Goal: Information Seeking & Learning: Learn about a topic

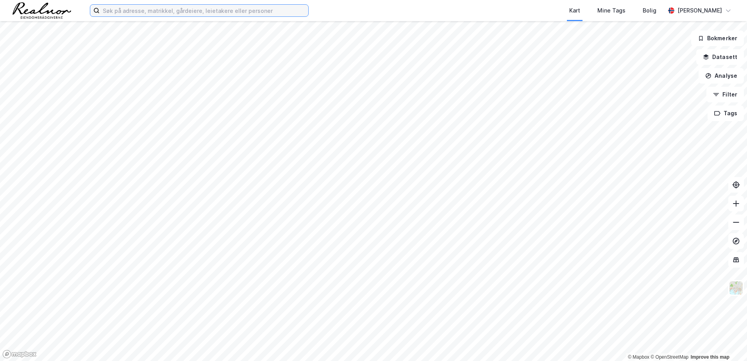
click at [156, 15] on input at bounding box center [204, 11] width 209 height 12
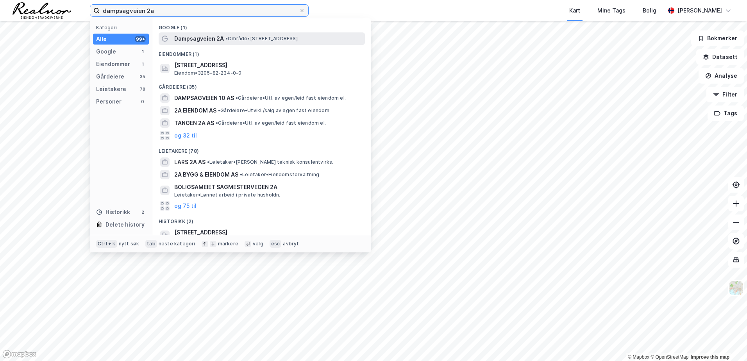
type input "dampsagveien 2a"
click at [243, 39] on span "• Område • Dampsagveien 2A, 2000 Lillestrøm" at bounding box center [262, 39] width 72 height 6
click at [243, 15] on input "dampsagveien 2a" at bounding box center [199, 11] width 199 height 12
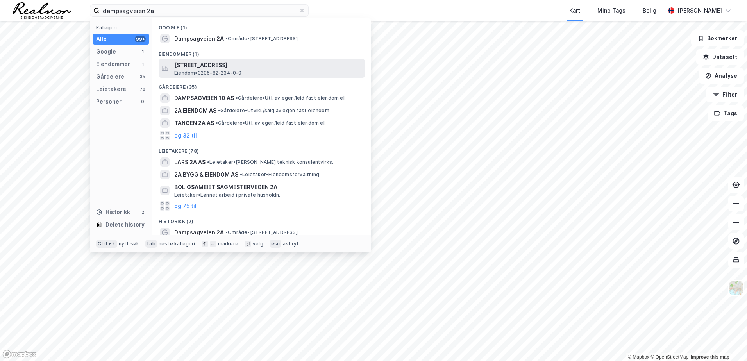
click at [193, 71] on span "Eiendom • 3205-82-234-0-0" at bounding box center [208, 73] width 68 height 6
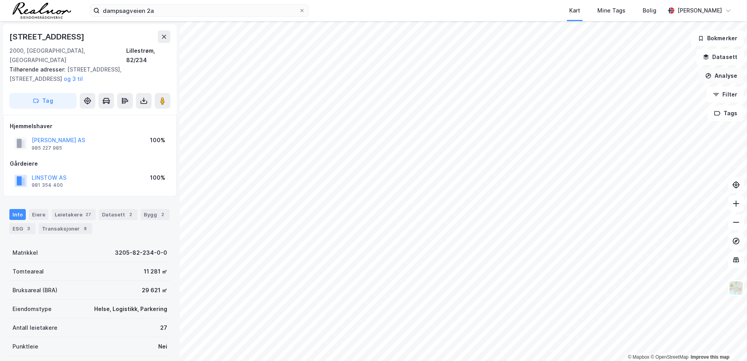
click at [733, 73] on button "Analyse" at bounding box center [721, 76] width 45 height 16
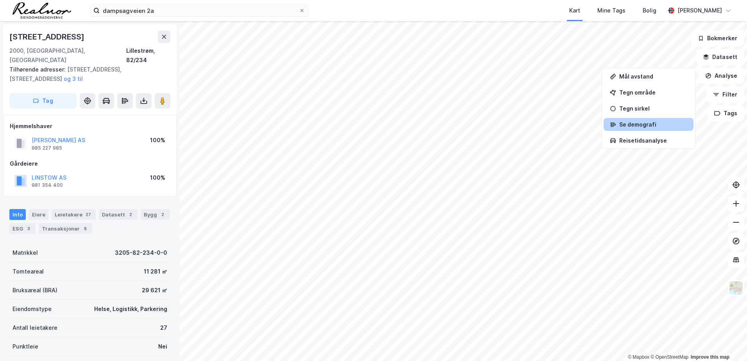
click at [637, 125] on div "Se demografi" at bounding box center [654, 124] width 68 height 7
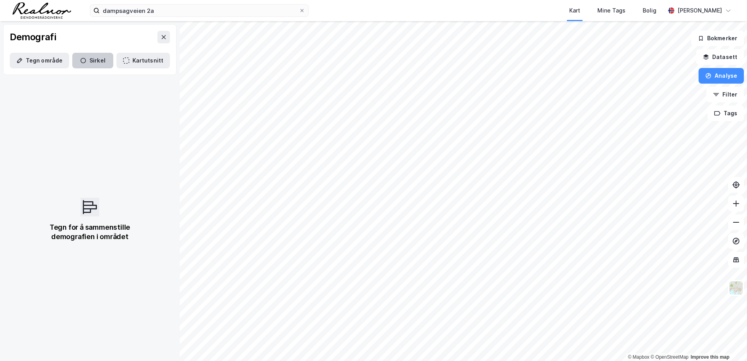
click at [87, 60] on button "Sirkel" at bounding box center [92, 61] width 41 height 16
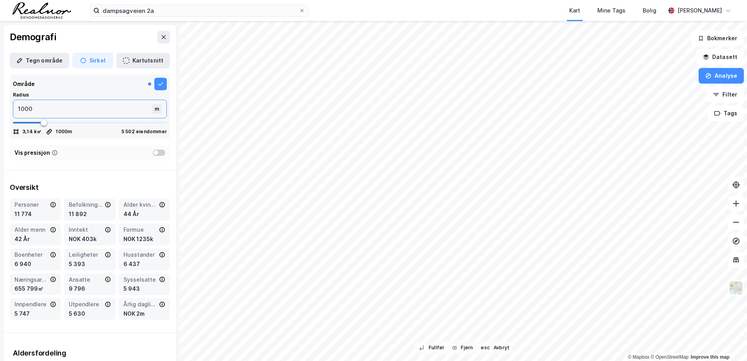
drag, startPoint x: 41, startPoint y: 108, endPoint x: 4, endPoint y: 109, distance: 37.1
click at [4, 109] on div "Område Radius 1000 m 3,14 k㎡ 1000 m 5 502 eiendommer" at bounding box center [90, 107] width 173 height 70
click at [21, 109] on input "1000" at bounding box center [83, 109] width 141 height 18
type input "2"
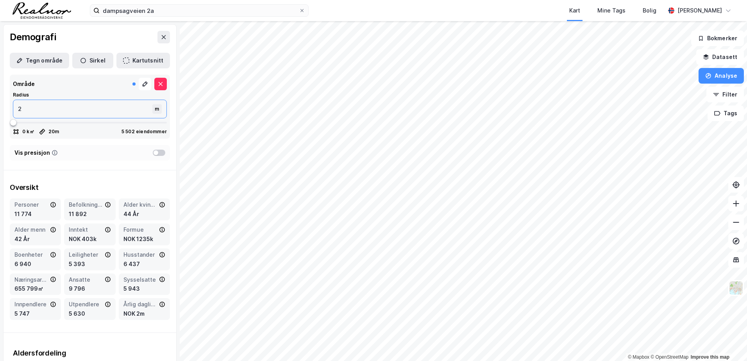
type input "20"
type input "200"
type input "2000"
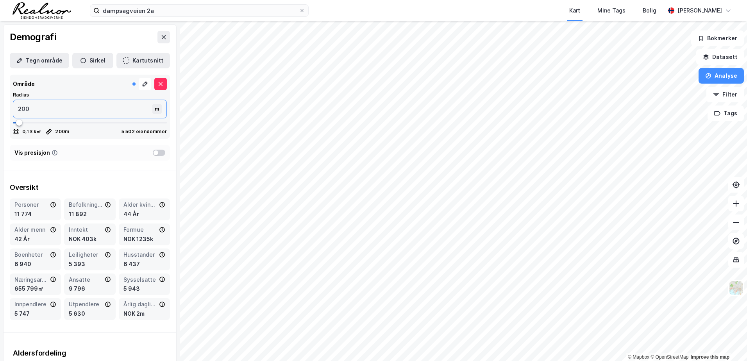
type input "2000"
click at [78, 157] on div "Vis presisjon" at bounding box center [90, 153] width 160 height 16
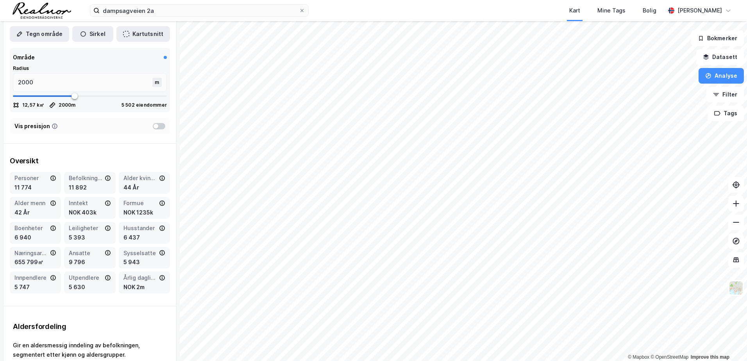
scroll to position [39, 0]
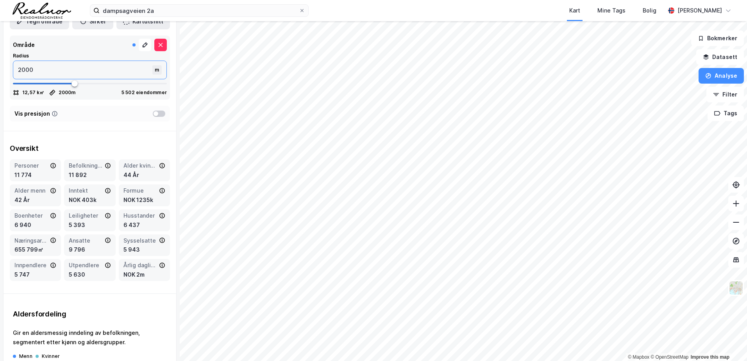
click at [86, 73] on input "2000" at bounding box center [83, 70] width 141 height 18
click at [73, 103] on div "Vis presisjon" at bounding box center [90, 114] width 173 height 22
click at [153, 115] on div at bounding box center [159, 114] width 13 height 6
click at [157, 112] on div at bounding box center [159, 114] width 13 height 6
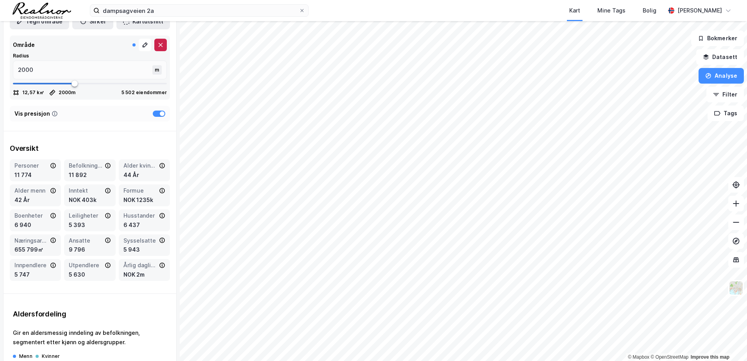
click at [154, 48] on button at bounding box center [160, 45] width 13 height 13
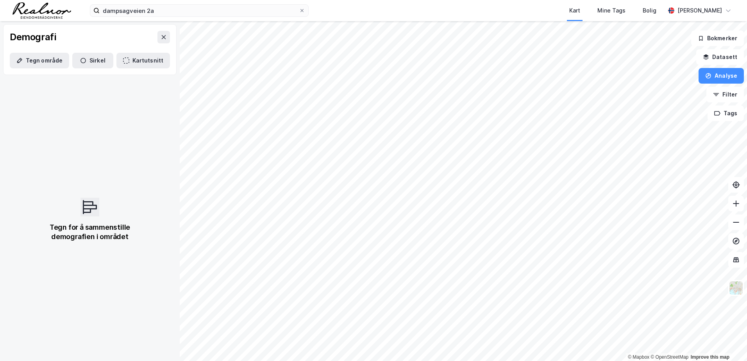
scroll to position [0, 0]
click at [97, 62] on button "Sirkel" at bounding box center [92, 61] width 41 height 16
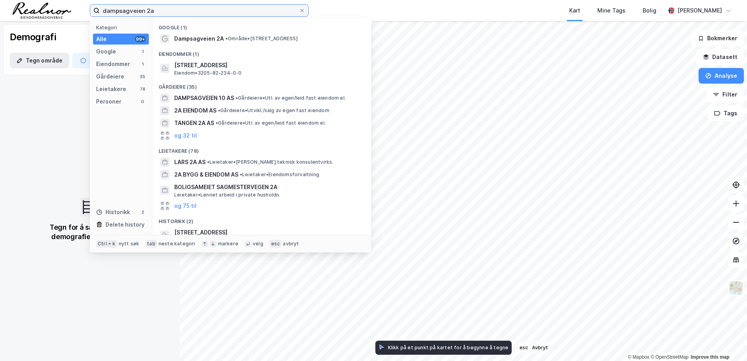
click at [164, 13] on input "dampsagveien 2a" at bounding box center [199, 11] width 199 height 12
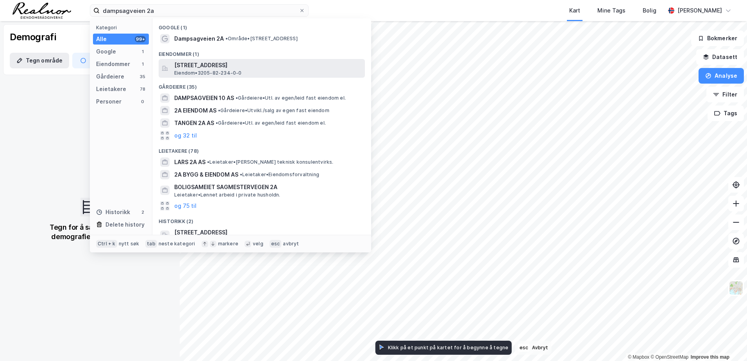
click at [199, 66] on span "[STREET_ADDRESS]" at bounding box center [268, 65] width 188 height 9
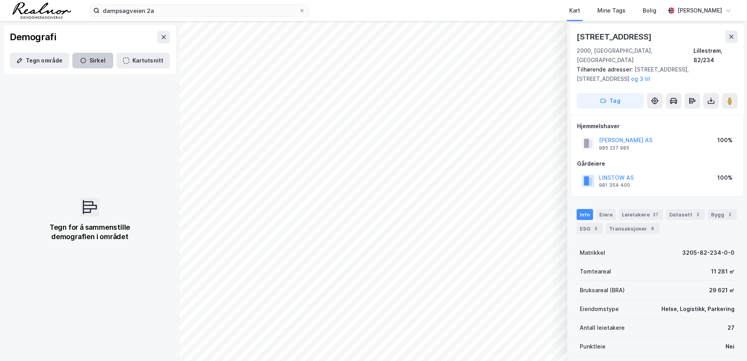
click at [80, 60] on icon "button" at bounding box center [83, 60] width 6 height 6
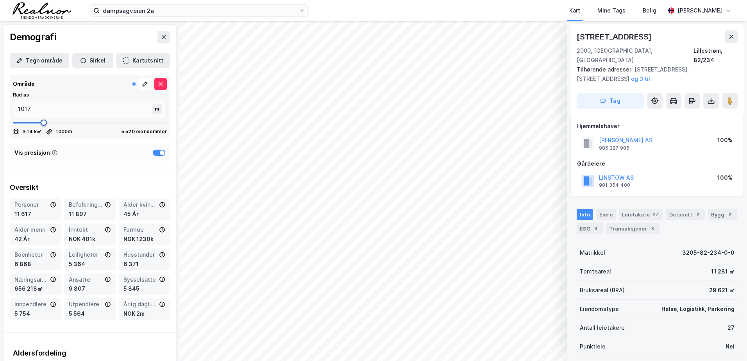
type input "1056"
type input "1083"
type input "1096"
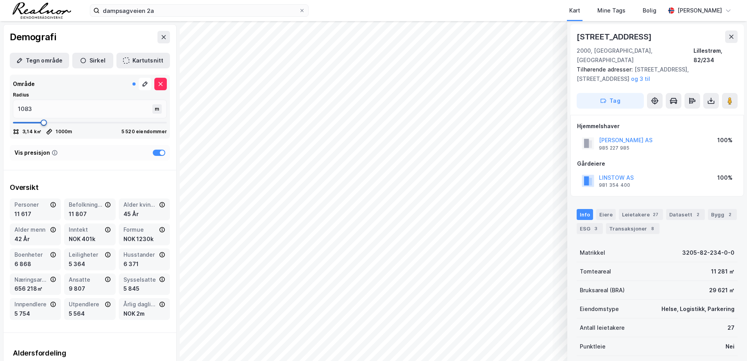
type input "1096"
type input "1109"
type input "1122"
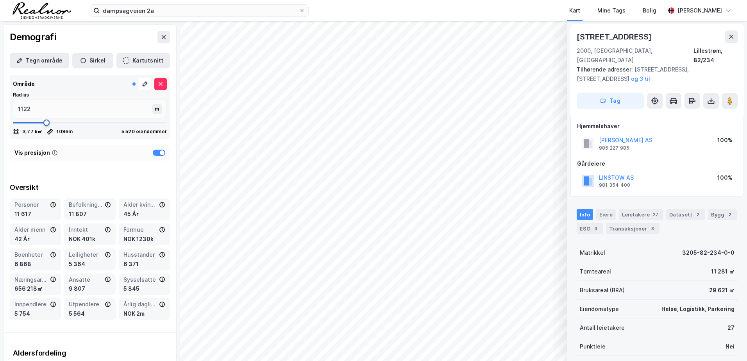
type input "1135"
type input "1149"
type input "1175"
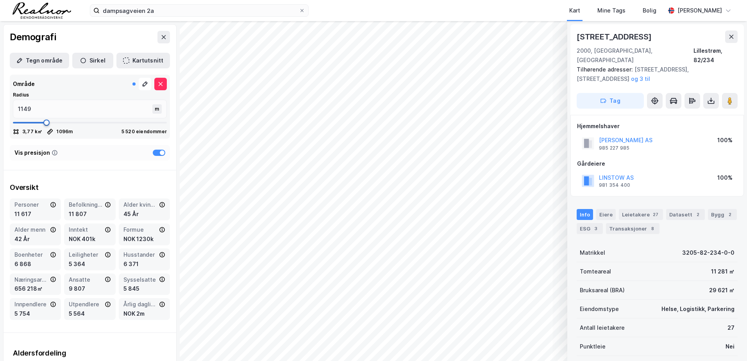
type input "1175"
type input "1201"
type input "1214"
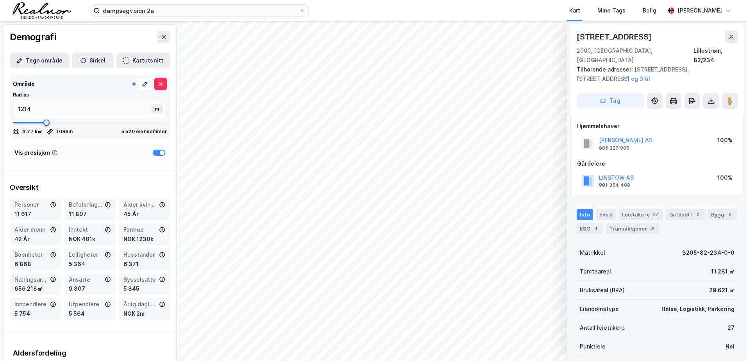
type input "1228"
type input "1254"
type input "1267"
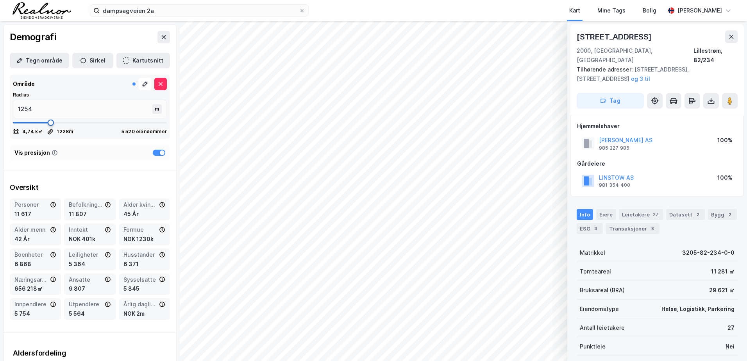
type input "1267"
type input "1280"
type input "1320"
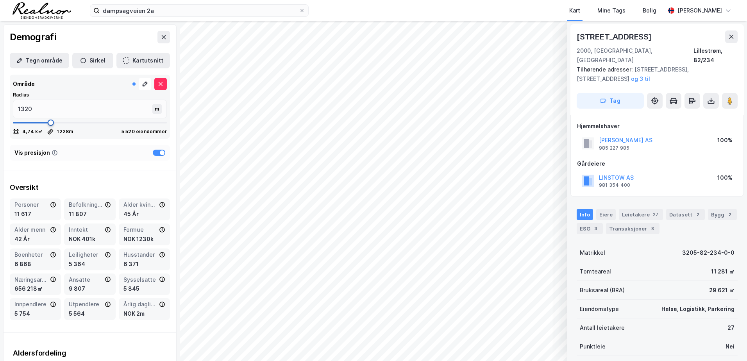
type input "1333"
type input "1373"
type input "1399"
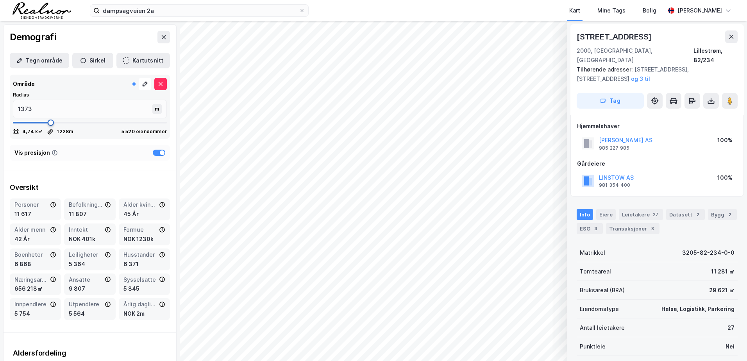
type input "1399"
type input "1412"
type input "1426"
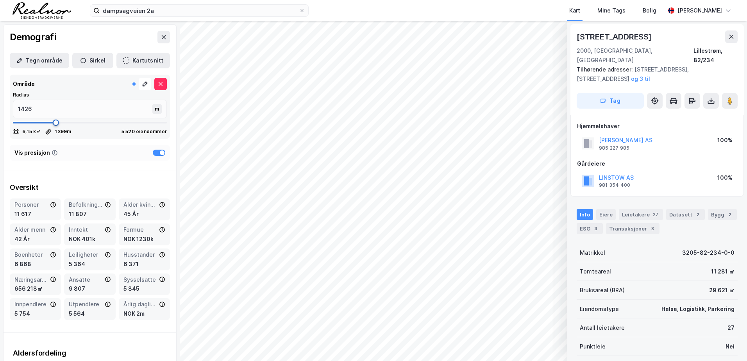
type input "1439"
type input "1452"
type input "1465"
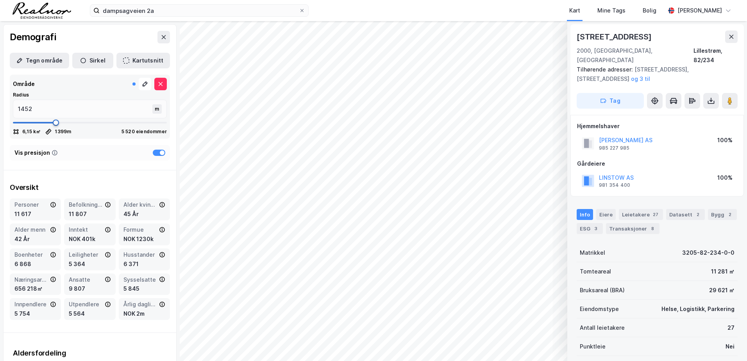
type input "1465"
type input "1478"
type input "1491"
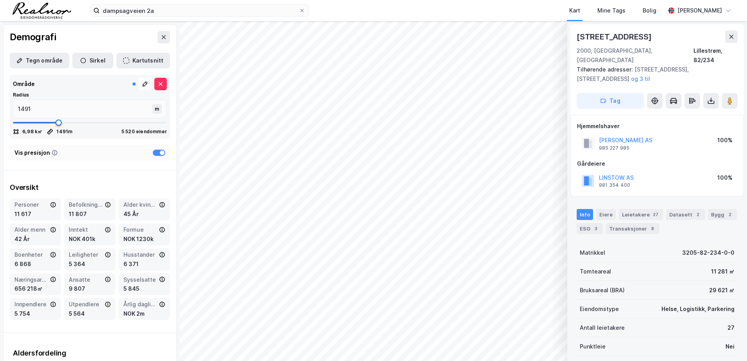
type input "1505"
type input "1518"
type input "1531"
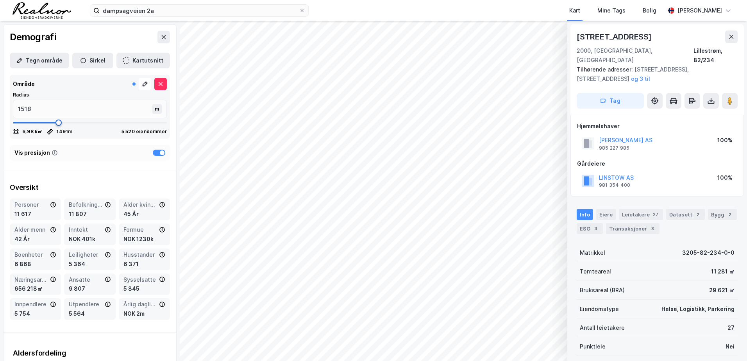
type input "1531"
type input "1544"
type input "1557"
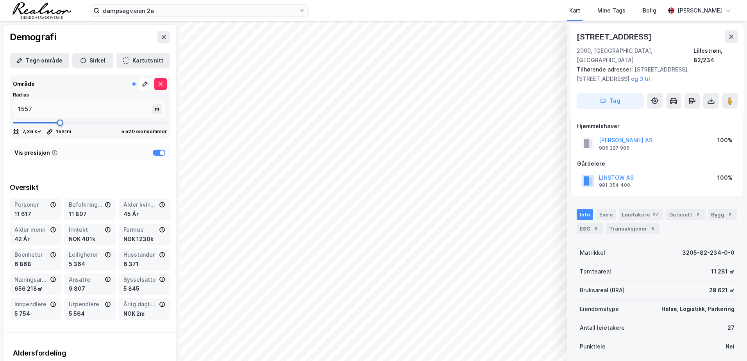
type input "1571"
type input "1584"
type input "1610"
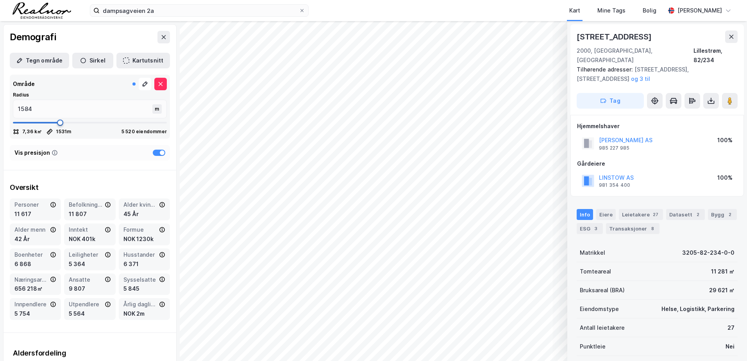
type input "1610"
type input "1623"
type input "1637"
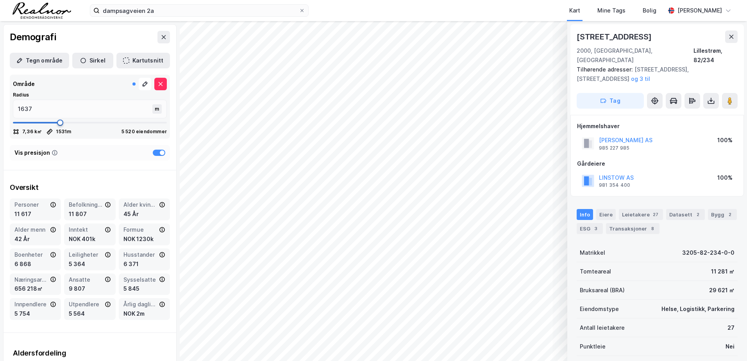
type input "1663"
type input "1676"
type input "1689"
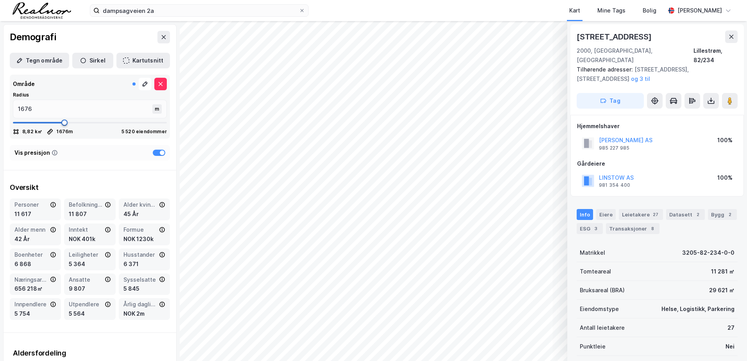
type input "1689"
type input "1716"
type input "1729"
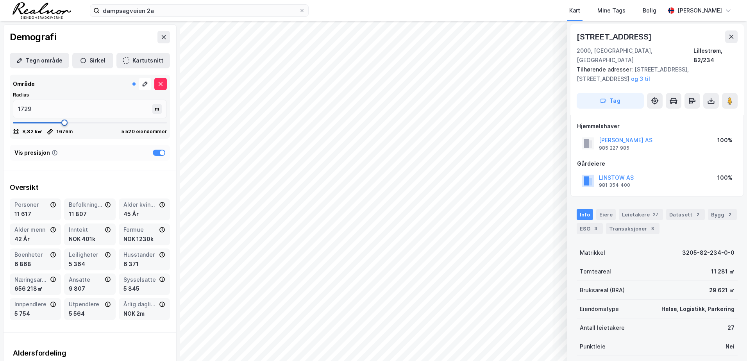
type input "1742"
type input "1755"
type input "1768"
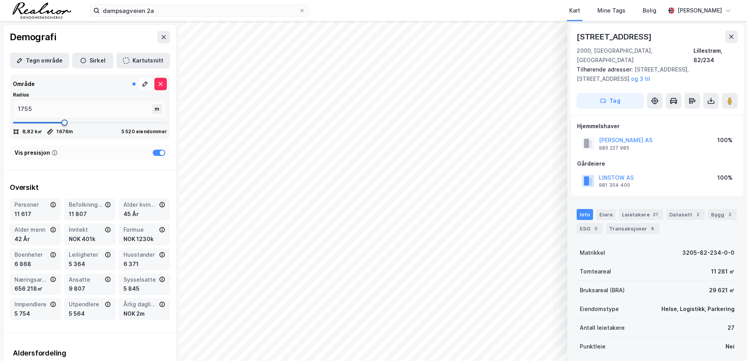
type input "1768"
type input "1782"
type input "1795"
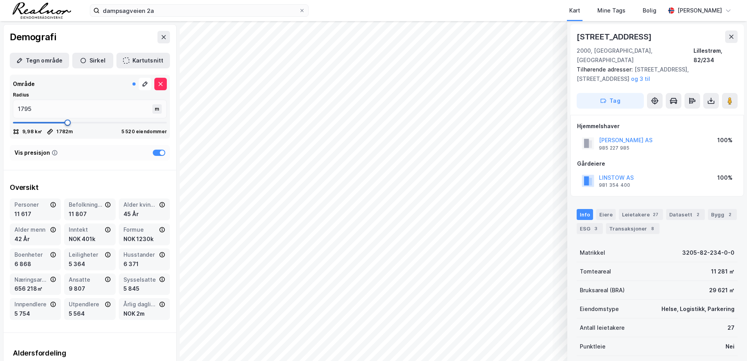
type input "1821"
type input "1834"
type input "1848"
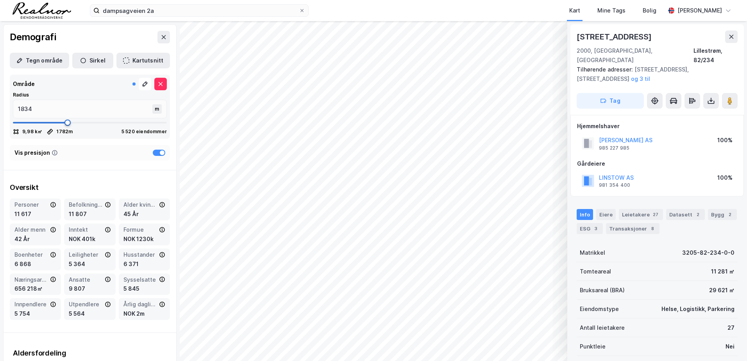
type input "1848"
type input "1861"
type input "1874"
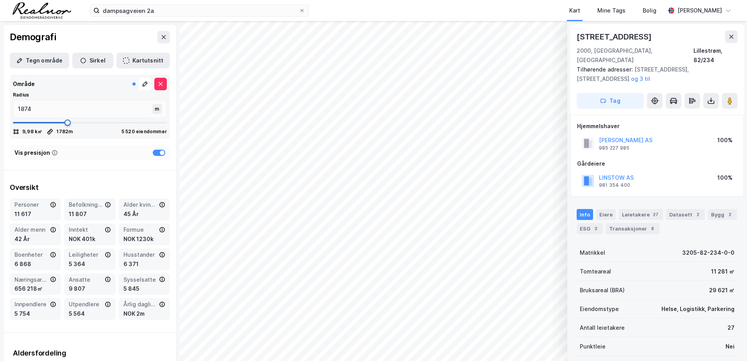
type input "1887"
type input "1900"
type input "1914"
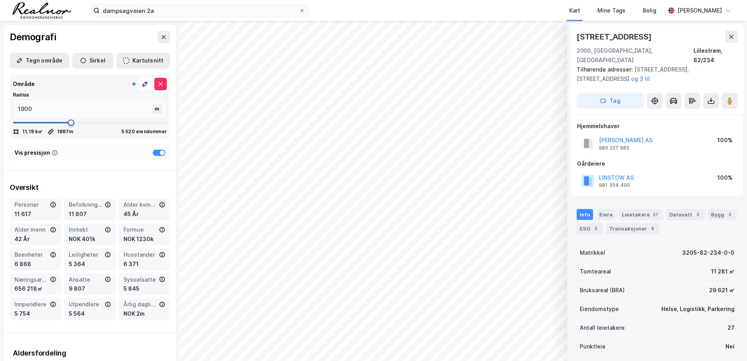
type input "1914"
type input "1927"
type input "1940"
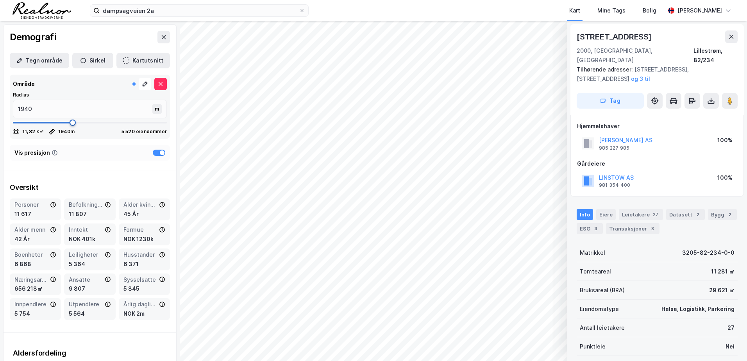
type input "1953"
type input "1966"
type input "1979"
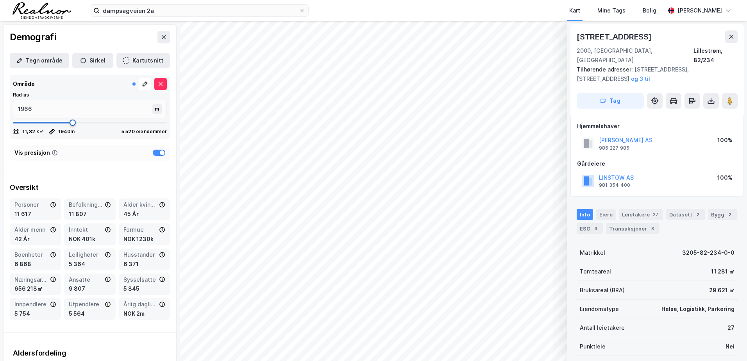
type input "1979"
type input "1993"
type input "2006"
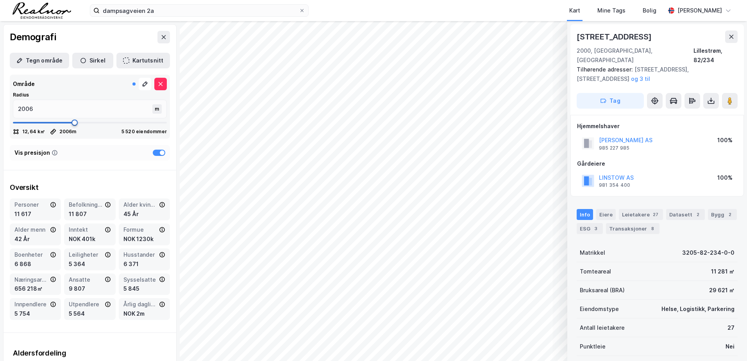
type input "2019"
type input "2032"
type input "2045"
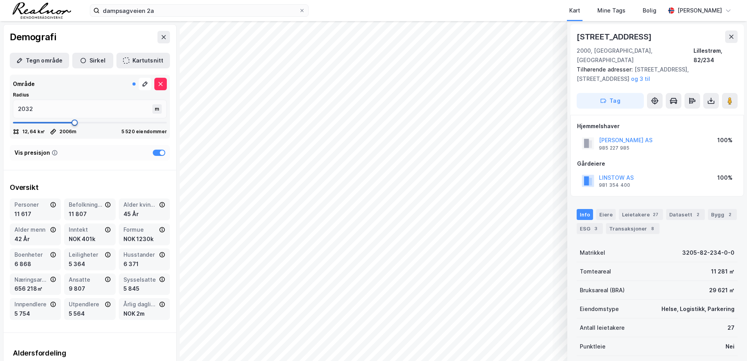
type input "2045"
type input "2059"
type input "2045"
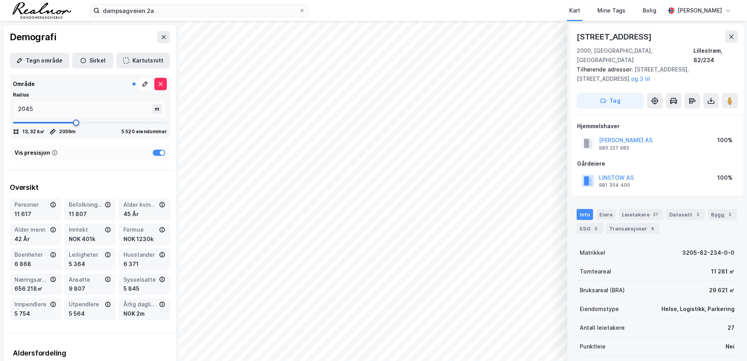
type input "2032"
type input "2019"
type input "2006"
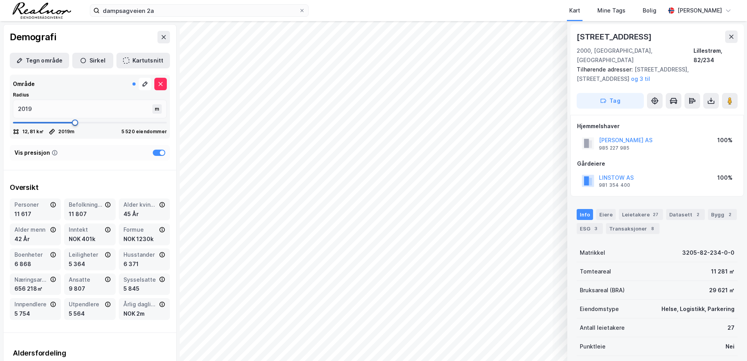
type input "2006"
type input "1993"
type input "2006"
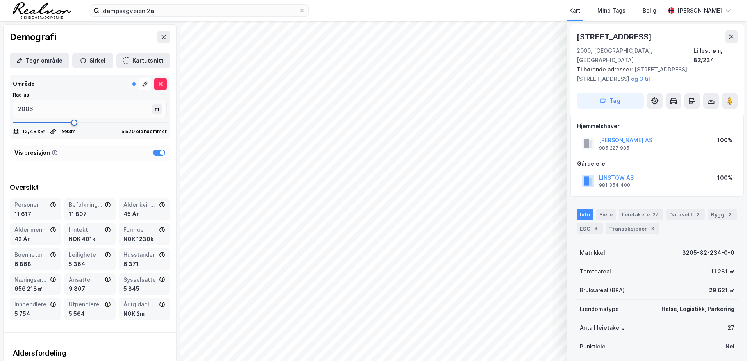
type input "2019"
type input "2032"
drag, startPoint x: 43, startPoint y: 123, endPoint x: 73, endPoint y: 122, distance: 30.1
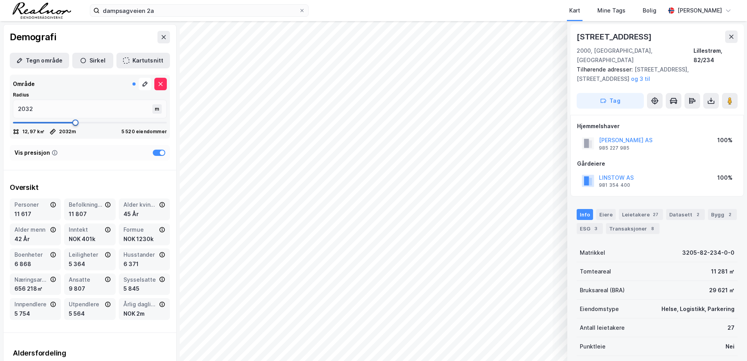
click at [73, 122] on span at bounding box center [75, 123] width 6 height 6
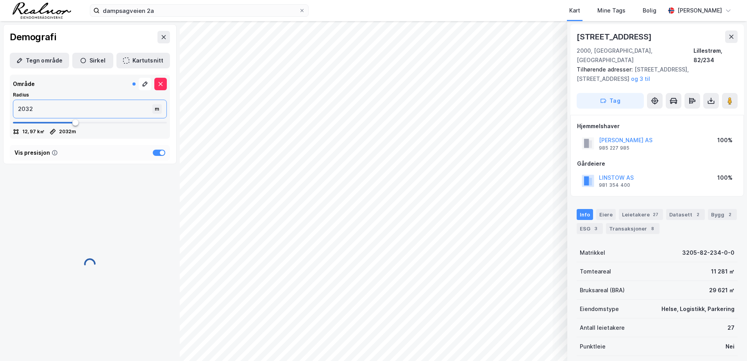
click at [63, 109] on input "2032" at bounding box center [83, 109] width 141 height 18
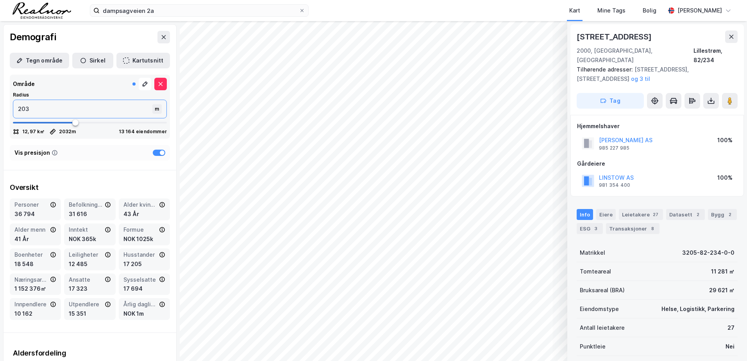
type input "20"
type input "200"
type input "2000"
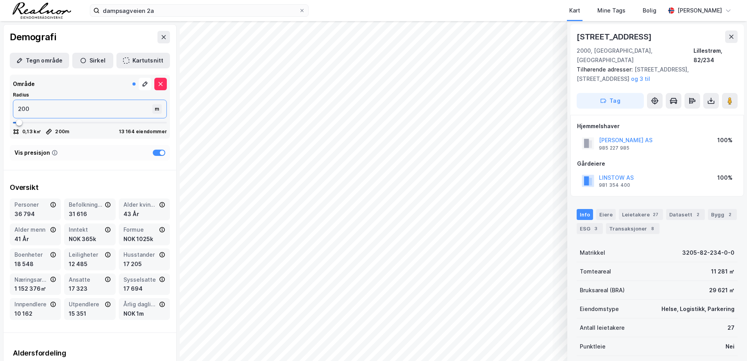
type input "2000"
click at [161, 37] on icon at bounding box center [164, 37] width 6 height 6
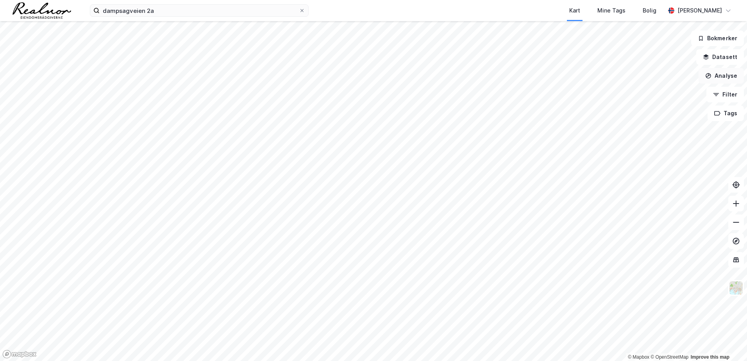
click at [720, 76] on button "Analyse" at bounding box center [721, 76] width 45 height 16
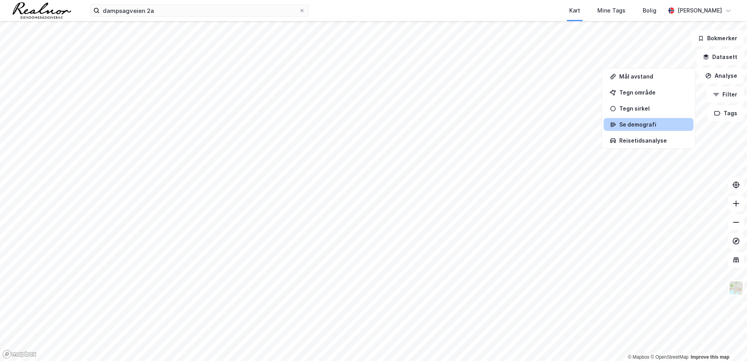
click at [643, 122] on div "Se demografi" at bounding box center [654, 124] width 68 height 7
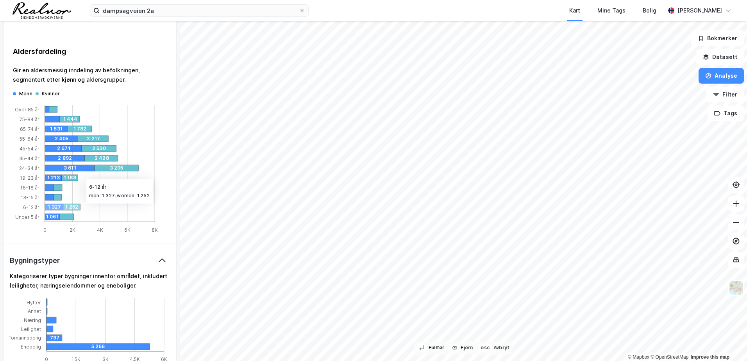
scroll to position [313, 0]
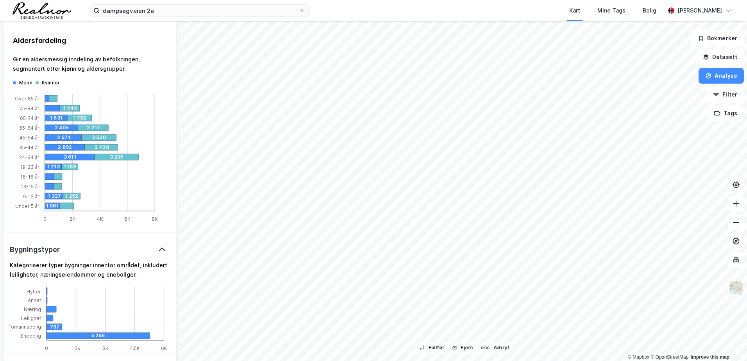
click at [14, 98] on icon "0 2K 4K 6K 8K Over 85 år 75-84 år 65-74 år 55-64 år 45-54 år 35-44 år 24-34 år …" at bounding box center [87, 154] width 148 height 137
drag, startPoint x: 16, startPoint y: 98, endPoint x: 129, endPoint y: 183, distance: 140.7
click at [129, 183] on icon "0 2K 4K 6K 8K Over 85 år 75-84 år 65-74 år 55-64 år 45-54 år 35-44 år 24-34 år …" at bounding box center [87, 154] width 148 height 137
drag, startPoint x: 129, startPoint y: 183, endPoint x: 148, endPoint y: 228, distance: 49.0
click at [148, 228] on div "Aldersfordeling Gir en aldersmessig inndeling av befolkningen, segmentert etter…" at bounding box center [90, 130] width 173 height 206
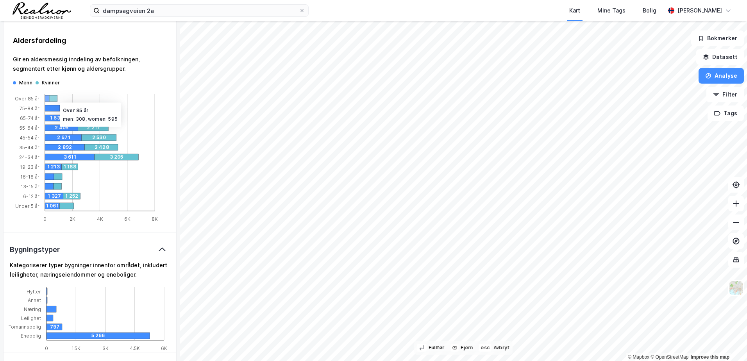
drag, startPoint x: 158, startPoint y: 218, endPoint x: 56, endPoint y: 96, distance: 159.0
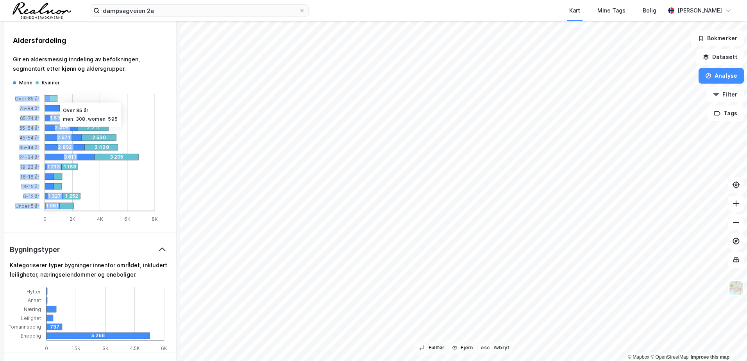
click at [56, 96] on icon "0 2K 4K 6K 8K Over 85 år 75-84 år 65-74 år 55-64 år 45-54 år 35-44 år 24-34 år …" at bounding box center [87, 154] width 148 height 137
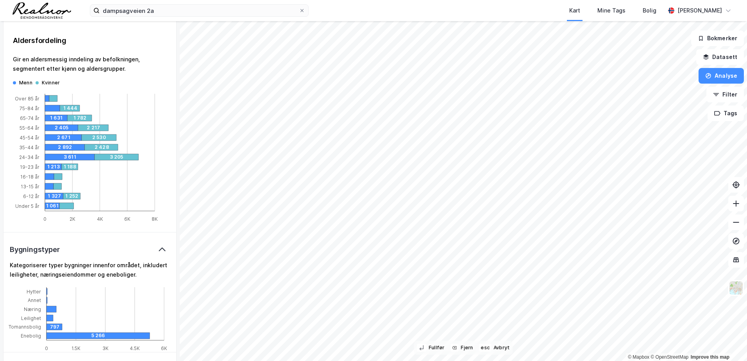
drag, startPoint x: 56, startPoint y: 96, endPoint x: 111, endPoint y: 90, distance: 55.9
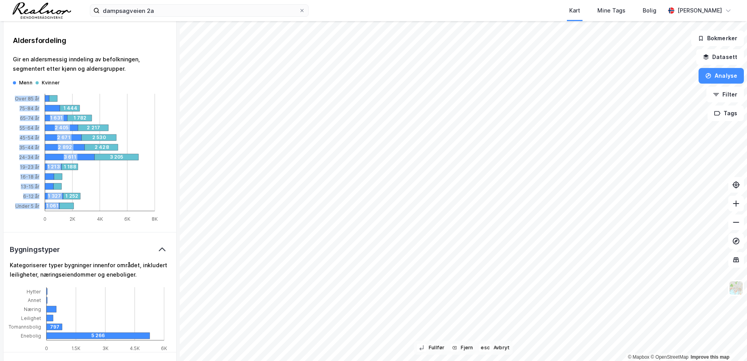
click at [111, 90] on icon "0 2K 4K 6K 8K Over 85 år 75-84 år 65-74 år 55-64 år 45-54 år 35-44 år 24-34 år …" at bounding box center [87, 154] width 148 height 137
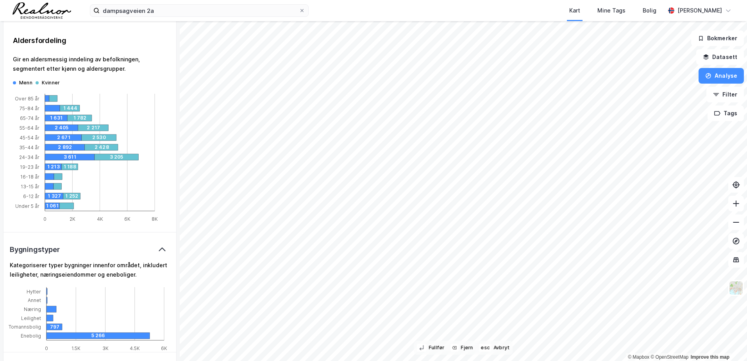
click at [44, 84] on div "Kvinner" at bounding box center [51, 83] width 18 height 6
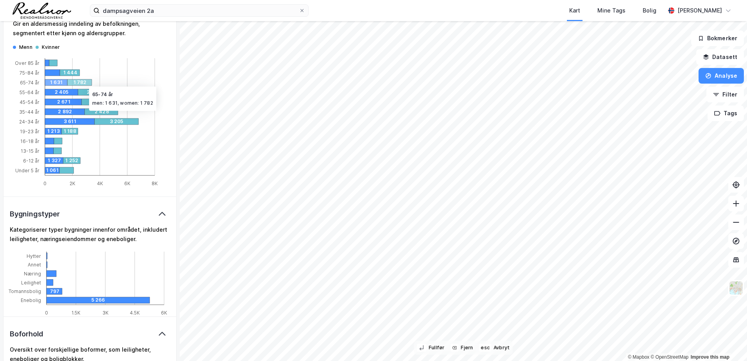
scroll to position [352, 0]
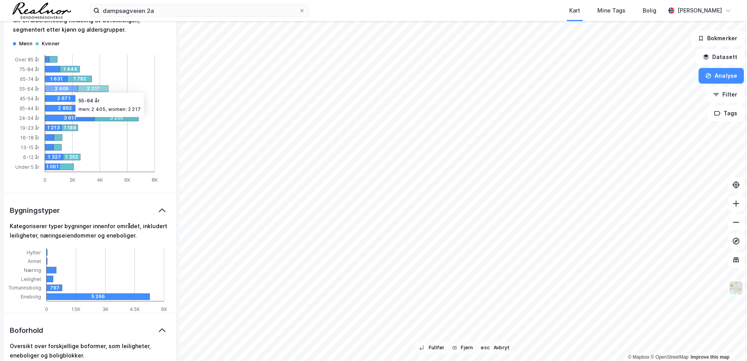
click at [146, 92] on icon "0 2K 4K 6K 8K Over 85 år 75-84 år 65-74 år 55-64 år 45-54 år 35-44 år 24-34 år …" at bounding box center [87, 115] width 148 height 137
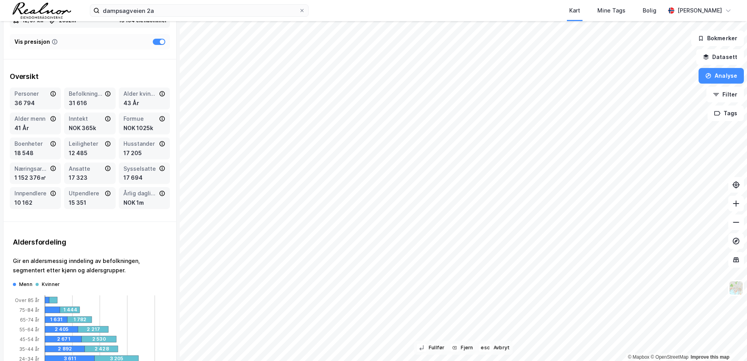
scroll to position [0, 0]
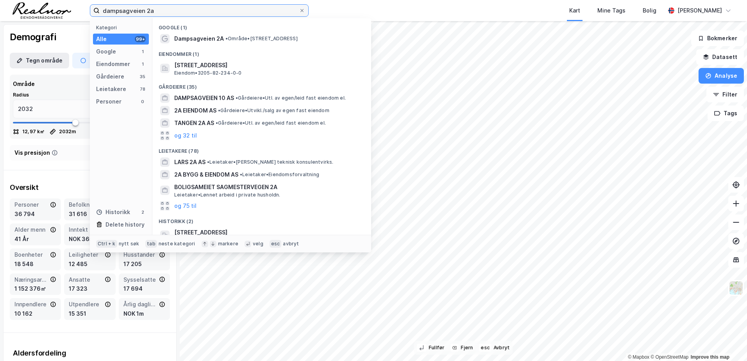
drag, startPoint x: 197, startPoint y: 11, endPoint x: 26, endPoint y: -7, distance: 172.3
click at [26, 0] on html "dampsagveien 2a Kategori Alle 99+ Google 1 Eiendommer 1 Gårdeiere 35 Leietakere…" at bounding box center [373, 180] width 747 height 361
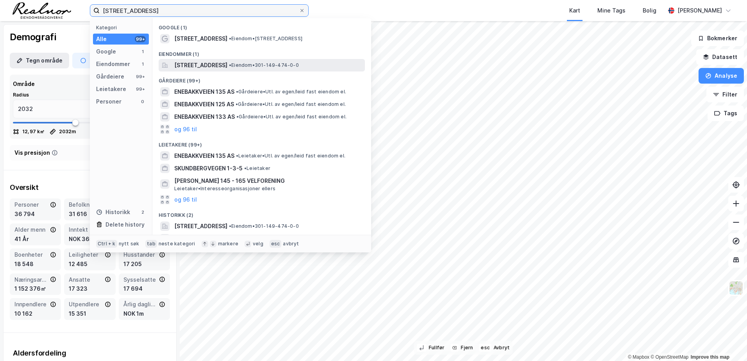
type input "[STREET_ADDRESS]"
click at [213, 67] on span "[STREET_ADDRESS]" at bounding box center [200, 65] width 53 height 9
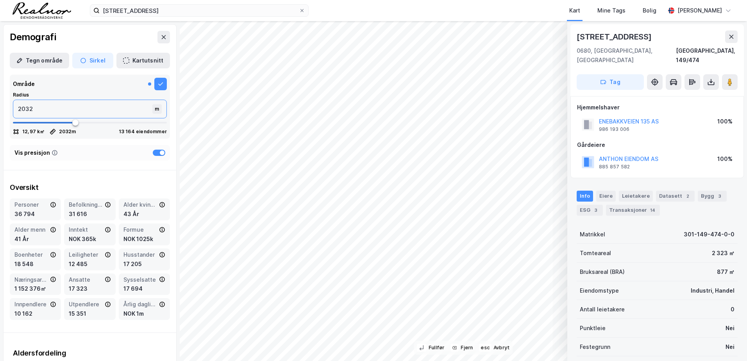
click at [59, 109] on input "2032" at bounding box center [83, 109] width 141 height 18
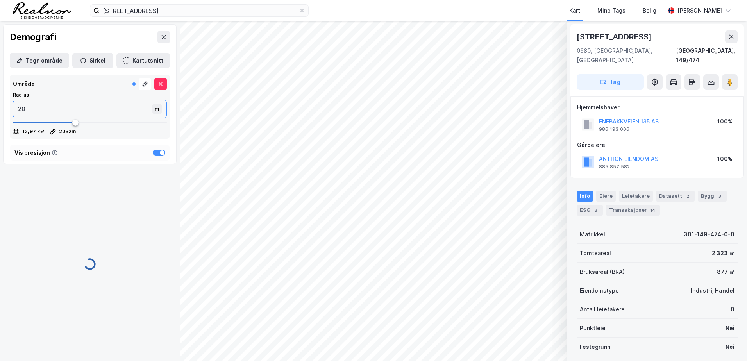
type input "200"
type input "2000"
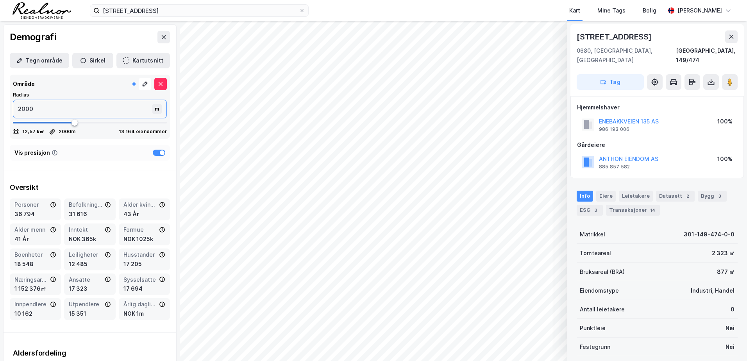
type input "2000"
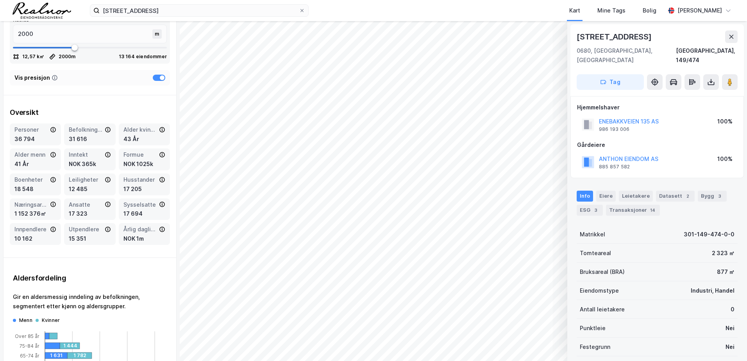
scroll to position [78, 0]
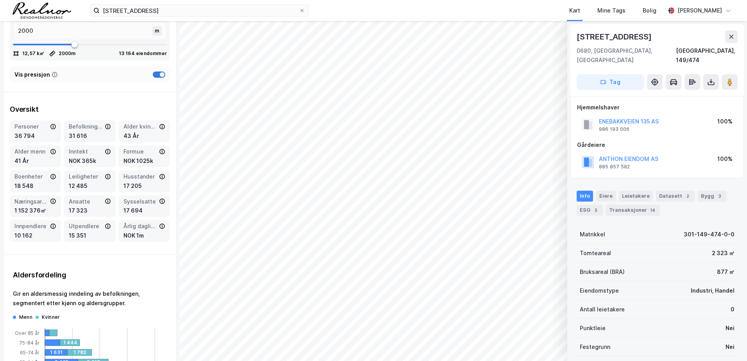
click at [153, 72] on div at bounding box center [159, 75] width 13 height 6
click at [154, 79] on div "Vis presisjon" at bounding box center [90, 75] width 160 height 16
click at [155, 77] on div at bounding box center [159, 75] width 13 height 6
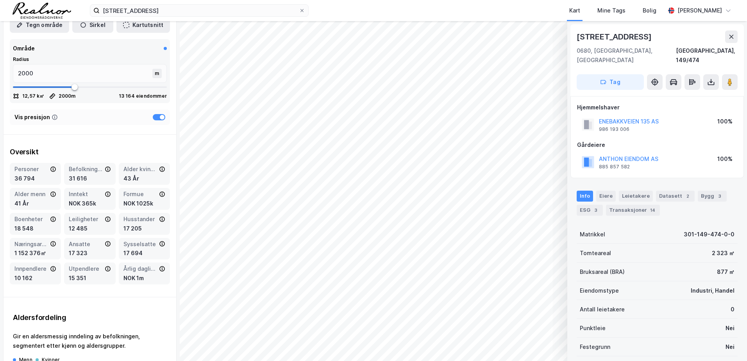
scroll to position [0, 0]
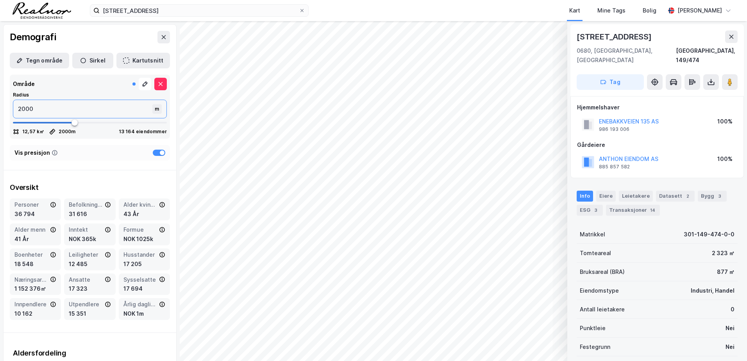
click at [80, 115] on input "2000" at bounding box center [83, 109] width 141 height 18
click at [91, 62] on button "Sirkel" at bounding box center [92, 61] width 41 height 16
click at [153, 154] on div at bounding box center [159, 153] width 13 height 6
click at [154, 154] on div at bounding box center [156, 153] width 5 height 5
click at [735, 40] on button at bounding box center [732, 36] width 13 height 13
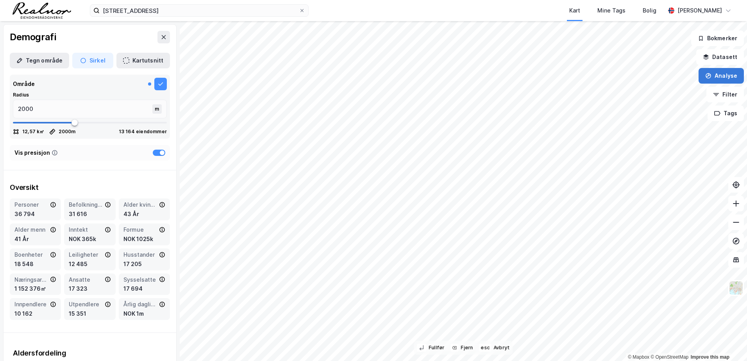
click at [716, 77] on button "Analyse" at bounding box center [721, 76] width 45 height 16
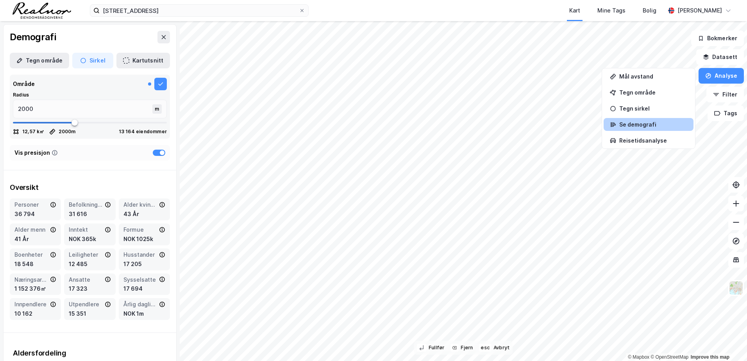
click at [654, 124] on div "Se demografi" at bounding box center [654, 124] width 68 height 7
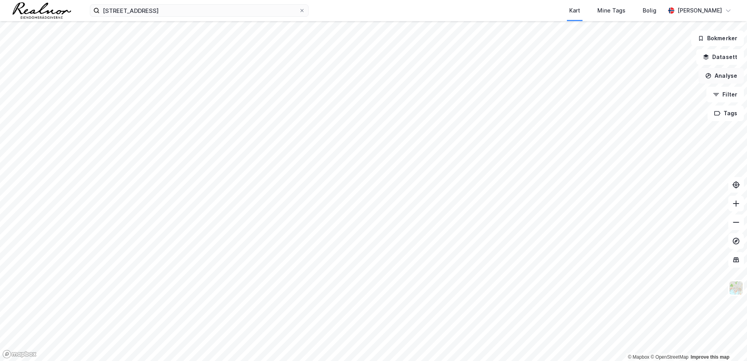
click at [726, 76] on button "Analyse" at bounding box center [721, 76] width 45 height 16
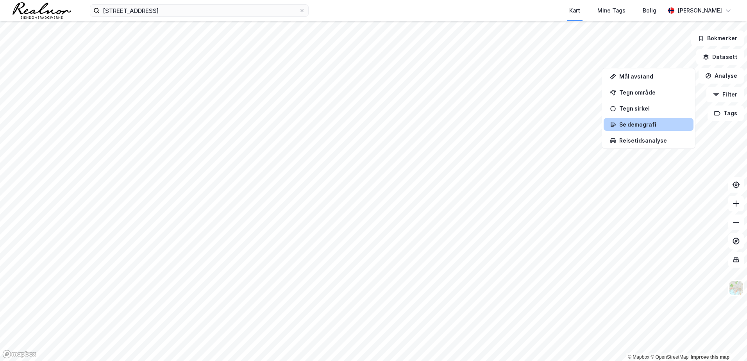
click at [647, 126] on div "Se demografi" at bounding box center [654, 124] width 68 height 7
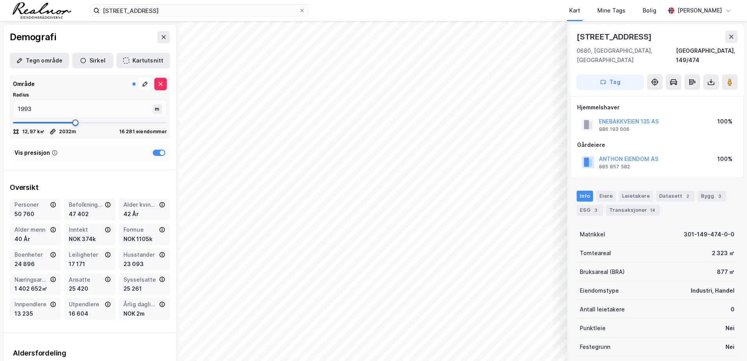
type input "1927"
type input "1834"
type input "1848"
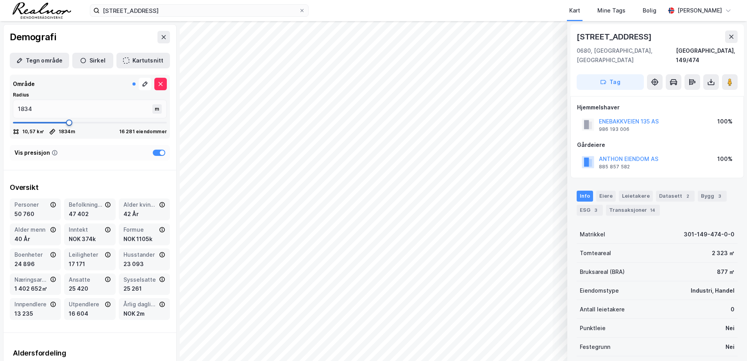
type input "1848"
type input "1861"
type input "1874"
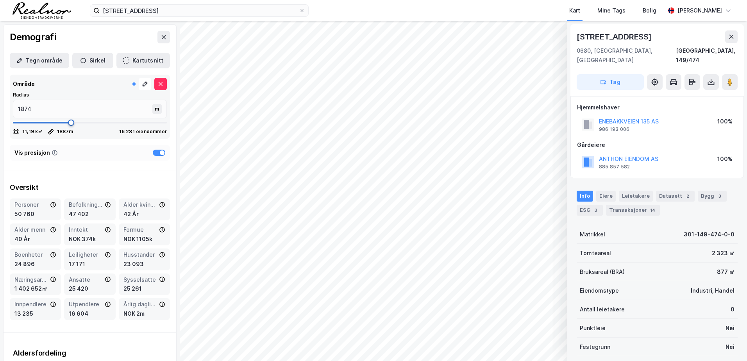
type input "1887"
type input "1914"
click at [70, 124] on span at bounding box center [71, 123] width 6 height 6
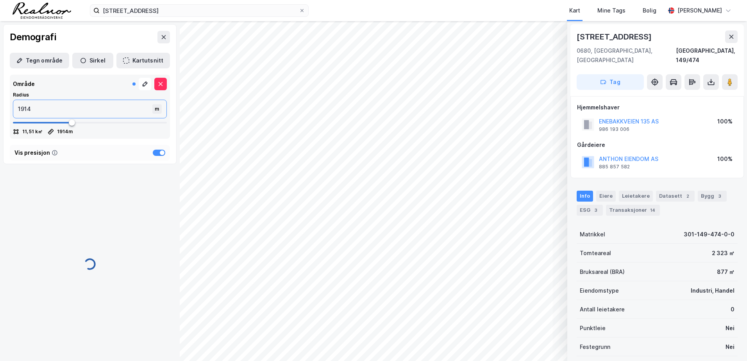
drag, startPoint x: 39, startPoint y: 108, endPoint x: 0, endPoint y: 93, distance: 41.2
click at [0, 97] on html "enebakkveien 135 Kart Mine Tags Bolig Christina Bjerke © Mapbox © OpenStreetMap…" at bounding box center [373, 180] width 747 height 361
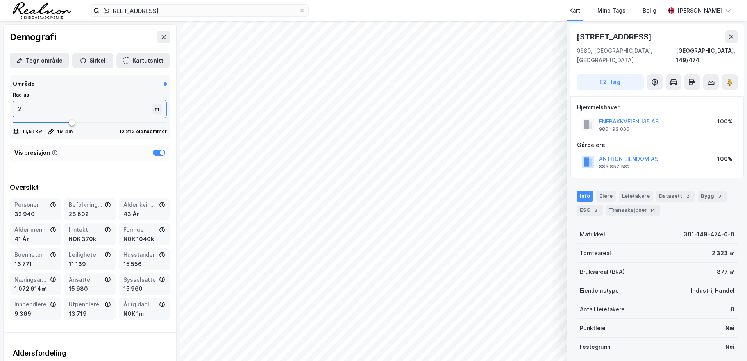
type input "20"
type input "200"
type input "2000"
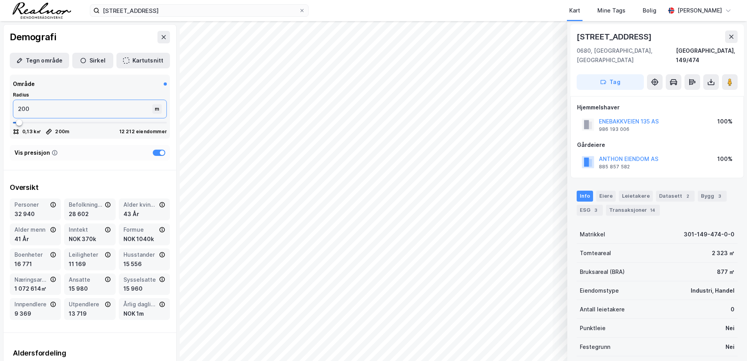
type input "2000"
click at [95, 147] on div "Vis presisjon" at bounding box center [90, 153] width 160 height 16
click at [162, 38] on icon at bounding box center [164, 37] width 4 height 4
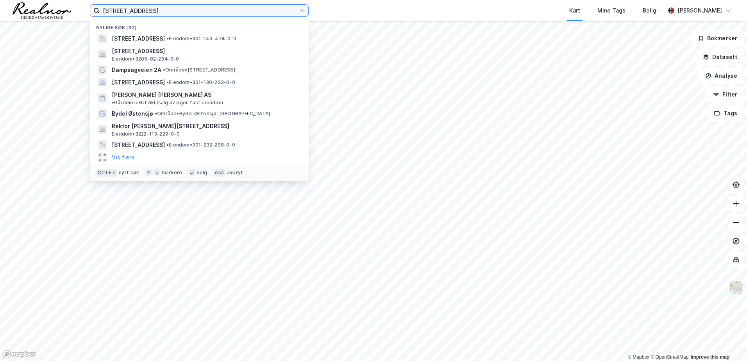
click at [173, 15] on input "[STREET_ADDRESS]" at bounding box center [199, 11] width 199 height 12
click at [167, 8] on input "[STREET_ADDRESS]" at bounding box center [199, 11] width 199 height 12
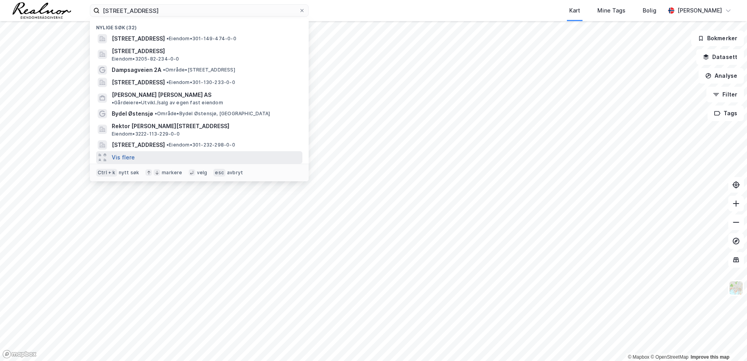
click at [130, 153] on button "Vis flere" at bounding box center [123, 157] width 23 height 9
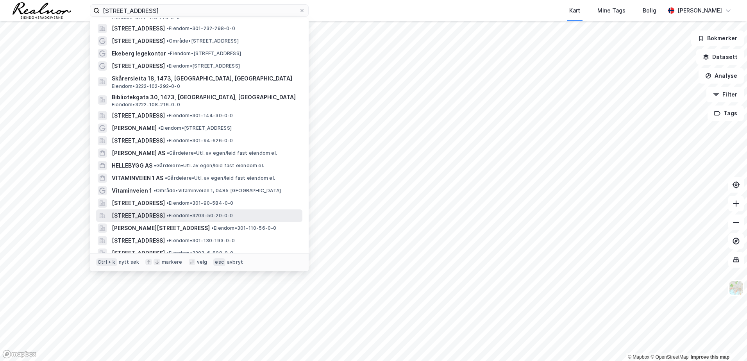
scroll to position [204, 0]
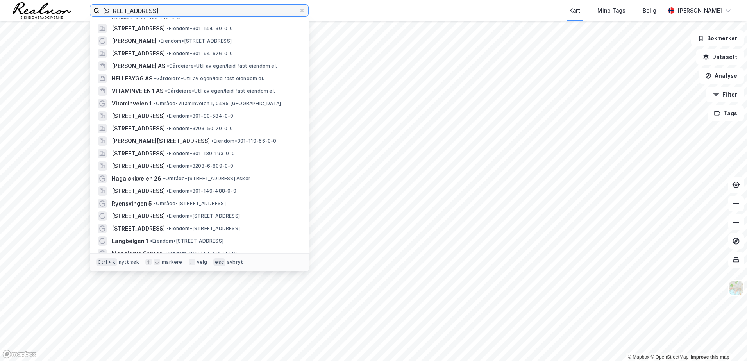
drag, startPoint x: 163, startPoint y: 9, endPoint x: 85, endPoint y: 0, distance: 79.1
click at [85, 0] on html "enebakkveien 135 Nylige søk (32) Enebakkveien 135, 0680, OSLO, OSLO • Eiendom •…" at bounding box center [373, 180] width 747 height 361
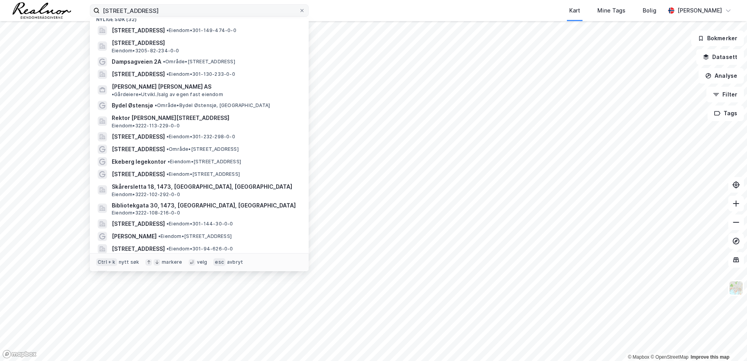
click at [301, 14] on label "[STREET_ADDRESS]" at bounding box center [199, 10] width 219 height 13
click at [299, 14] on input "[STREET_ADDRESS]" at bounding box center [199, 11] width 199 height 12
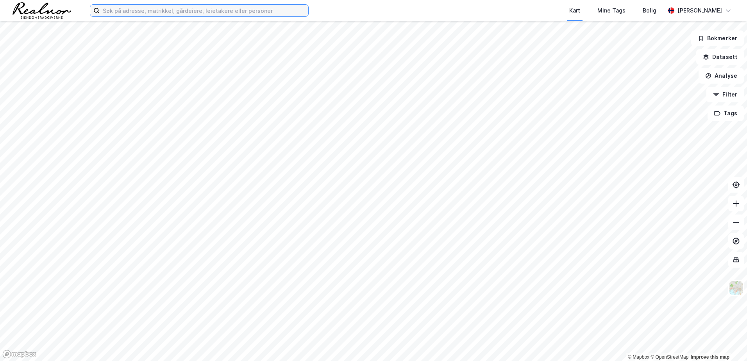
click at [177, 15] on input at bounding box center [204, 11] width 209 height 12
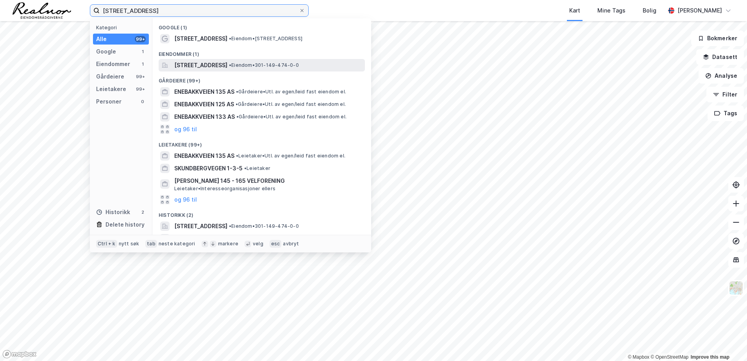
type input "[STREET_ADDRESS]"
click at [197, 65] on span "[STREET_ADDRESS]" at bounding box center [200, 65] width 53 height 9
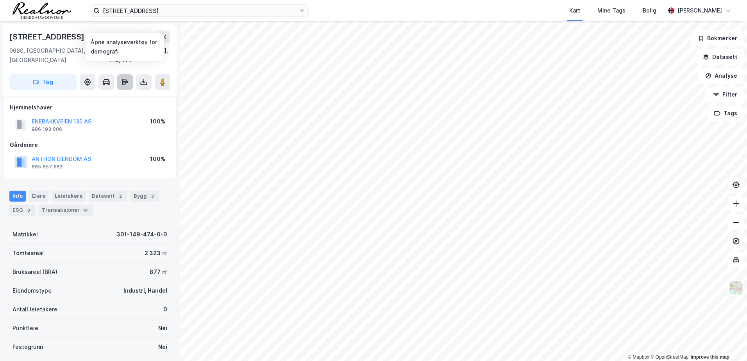
click at [125, 78] on icon at bounding box center [125, 82] width 8 height 8
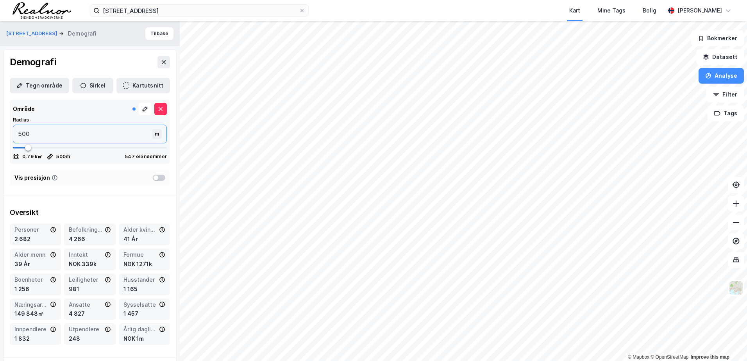
click at [49, 133] on input "500" at bounding box center [83, 134] width 141 height 18
type input "50"
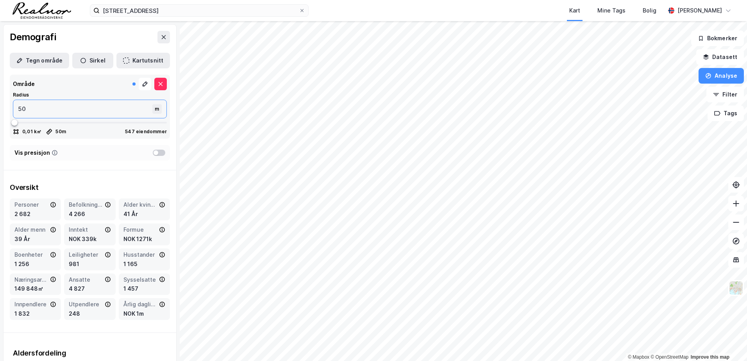
type input "5"
type input "1"
type input "2"
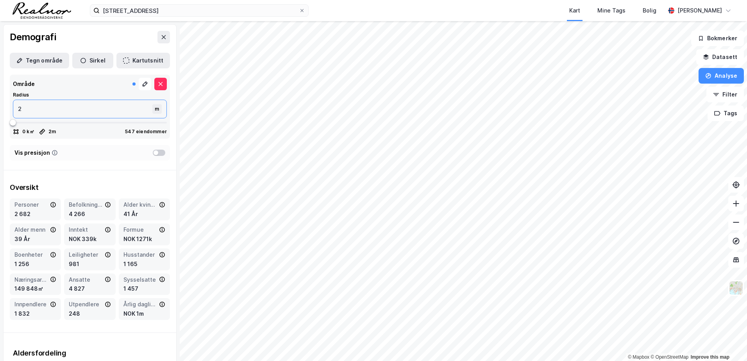
type input "20"
type input "200"
type input "2000"
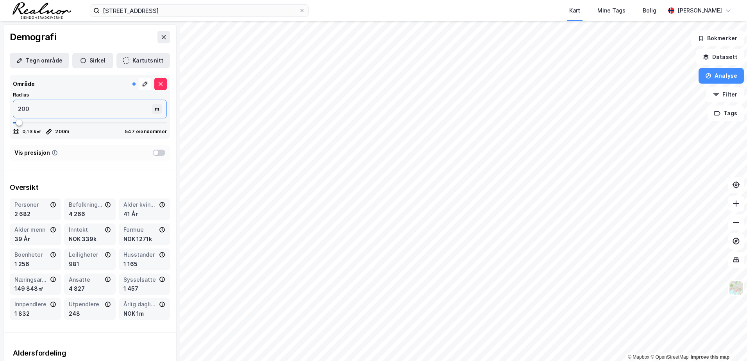
type input "2000"
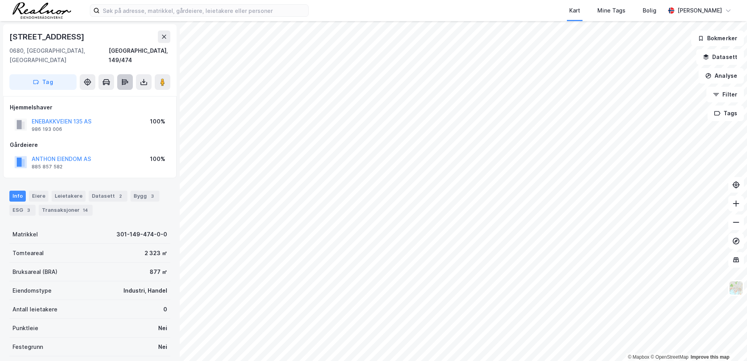
click at [123, 81] on icon at bounding box center [125, 82] width 6 height 2
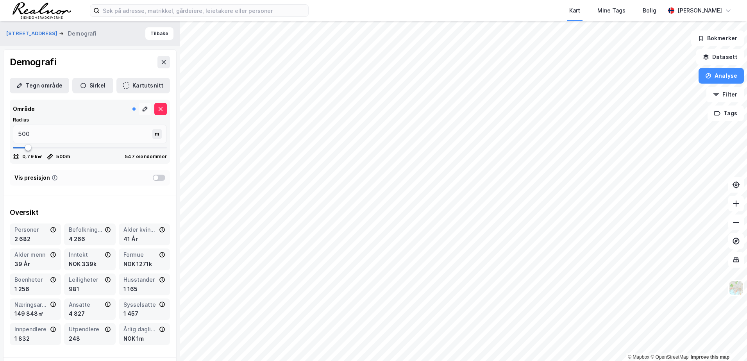
click at [142, 109] on icon at bounding box center [145, 109] width 6 height 6
type input "436"
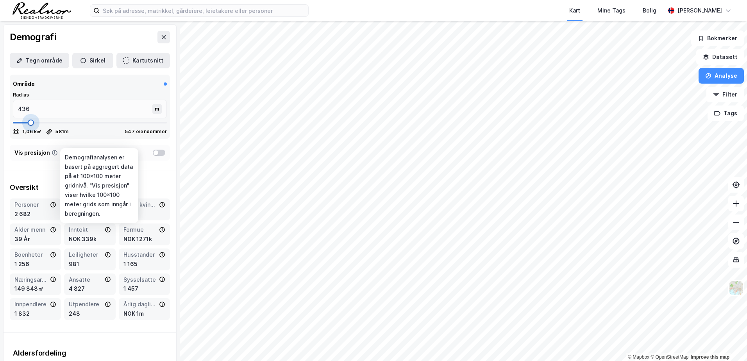
type input "581"
type input "634"
type input "700"
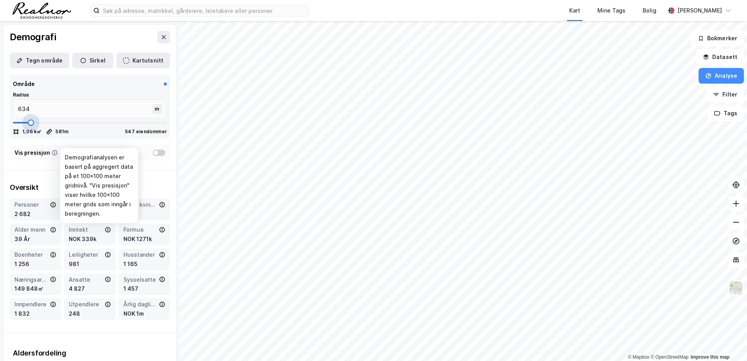
type input "700"
type input "753"
type input "832"
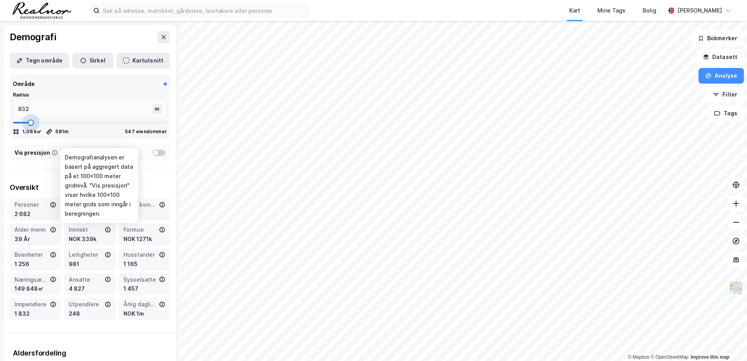
type input "858"
type input "898"
type input "937"
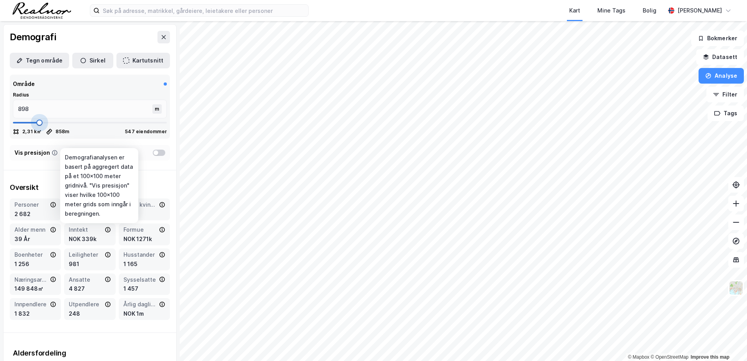
type input "937"
type input "977"
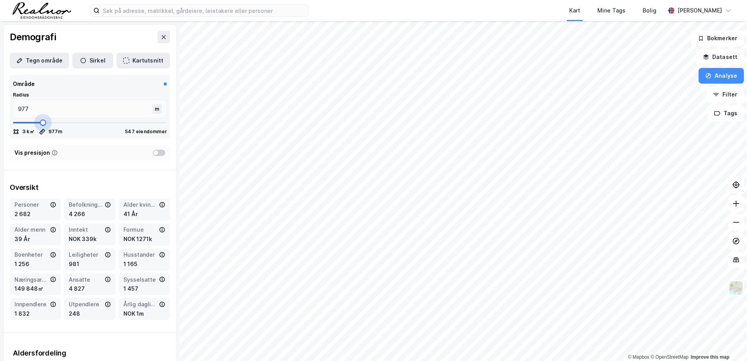
type input "990"
type input "1003"
type input "1043"
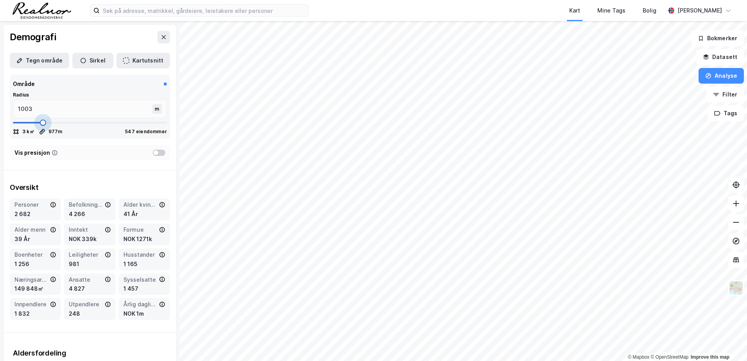
type input "1043"
type input "1069"
type input "1083"
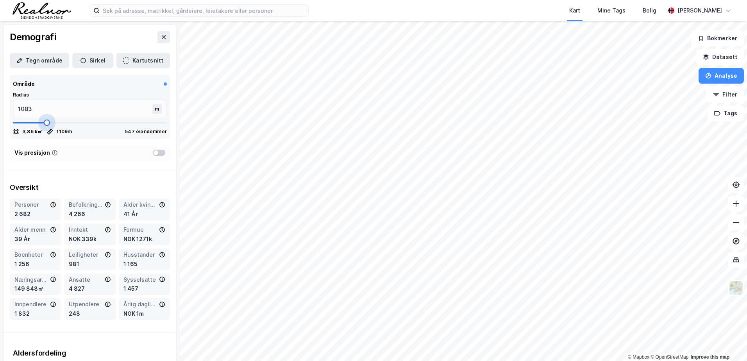
type input "1109"
type input "1162"
type input "1175"
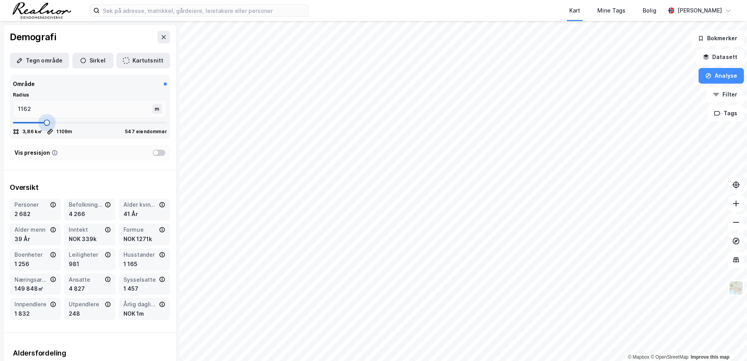
type input "1175"
type input "1188"
type input "1201"
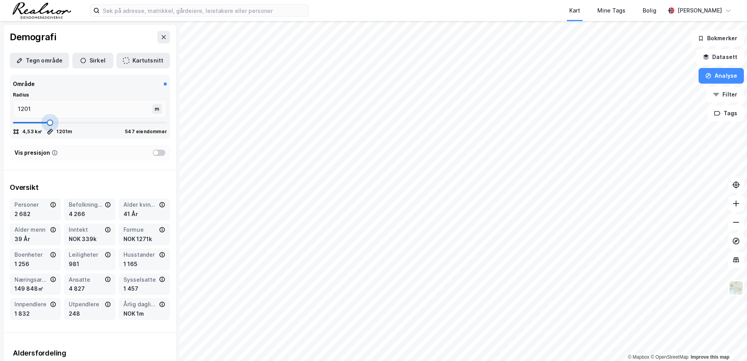
type input "1214"
type input "1228"
type input "1241"
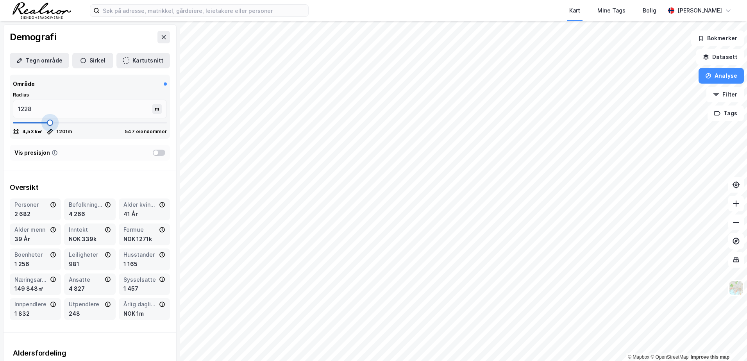
type input "1241"
type input "1254"
type input "1267"
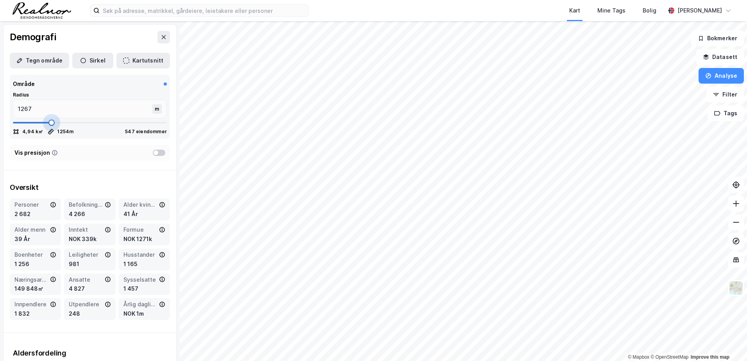
type input "1280"
type input "1294"
type input "1307"
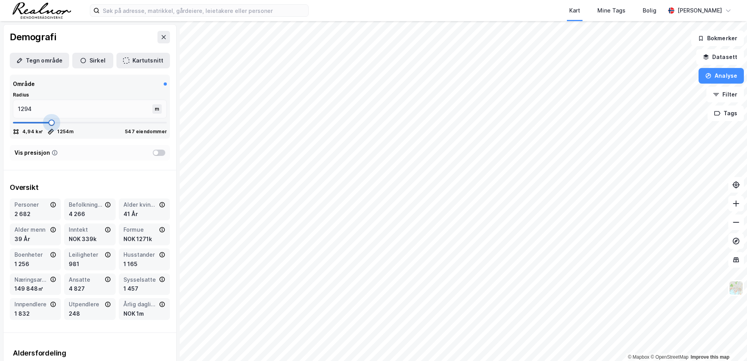
type input "1307"
type input "1320"
type input "1333"
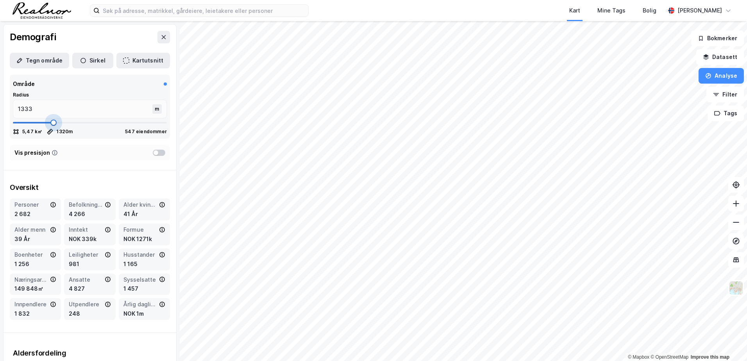
type input "1346"
type input "1360"
type input "1373"
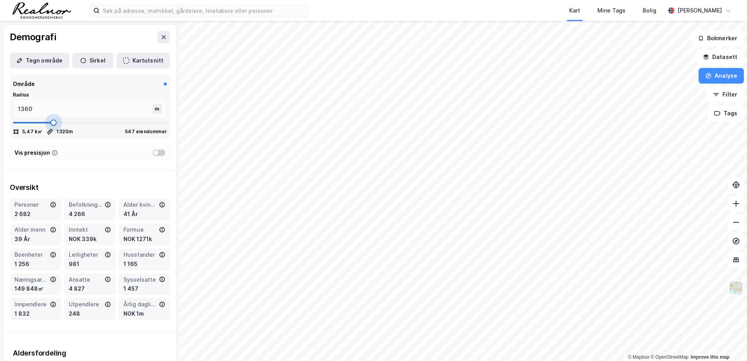
type input "1373"
type input "1386"
type input "1399"
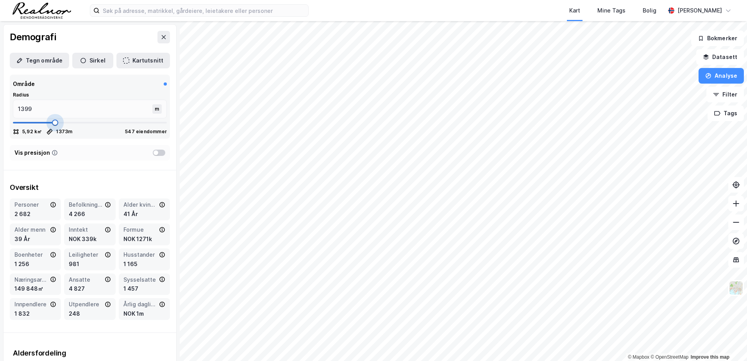
type input "1412"
type input "1426"
type input "1439"
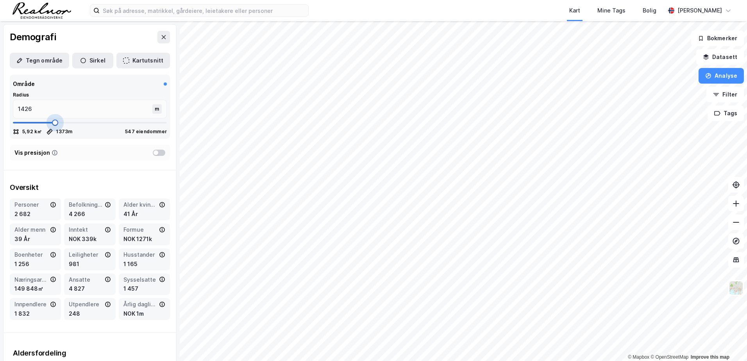
type input "1439"
type input "1452"
type input "1478"
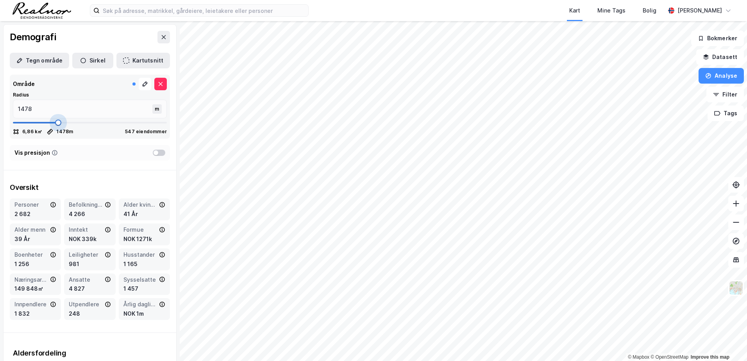
type input "1491"
type input "1505"
type input "1518"
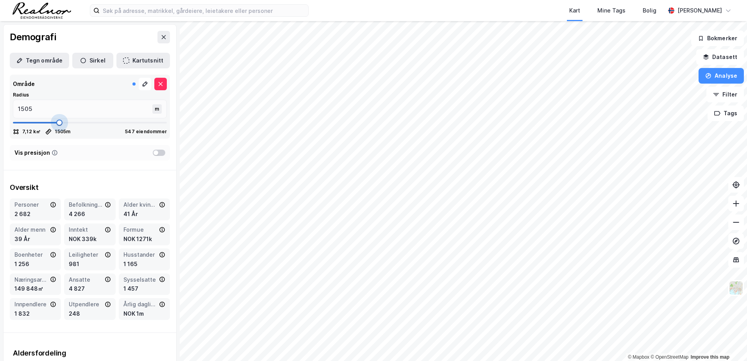
type input "1518"
type input "1531"
type input "1544"
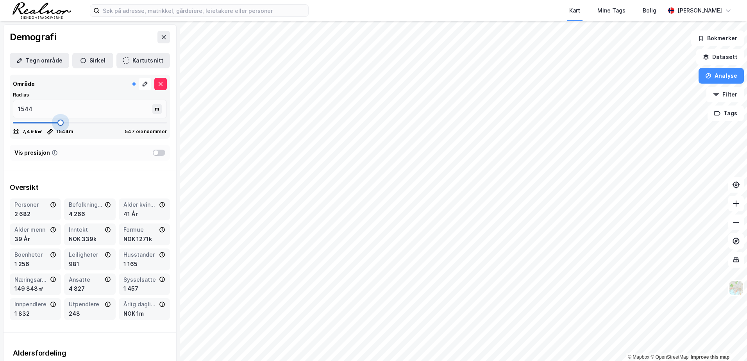
type input "1557"
type input "1571"
type input "1584"
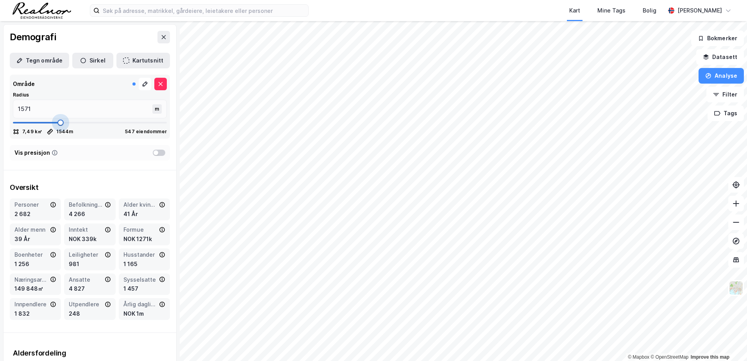
type input "1584"
type input "1597"
type input "1610"
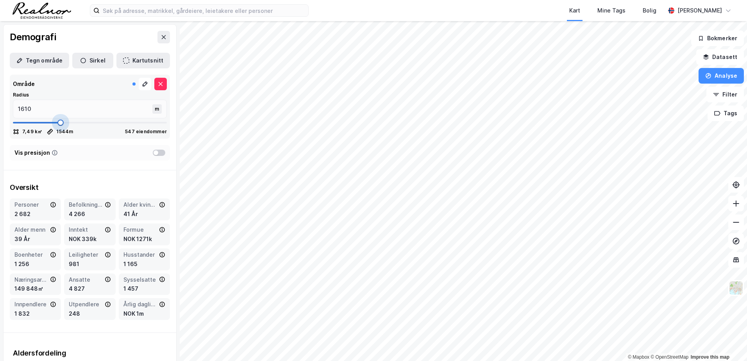
type input "1623"
type input "1637"
type input "1650"
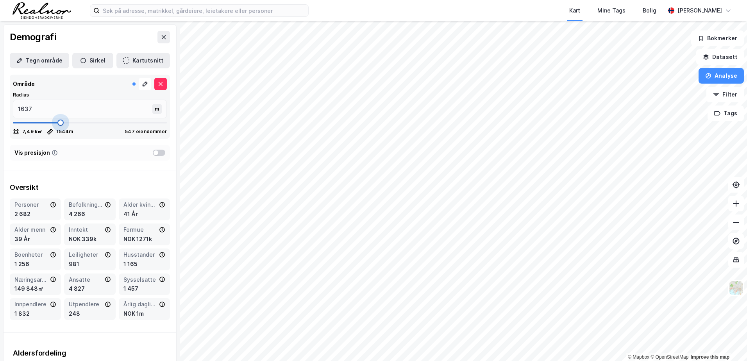
type input "1650"
type input "1663"
type input "1676"
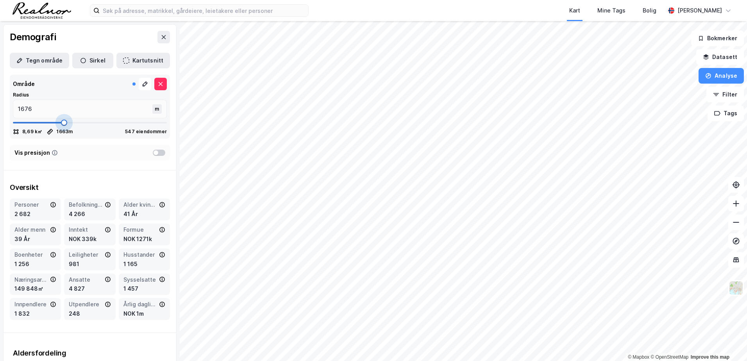
type input "1689"
type input "1703"
type input "1716"
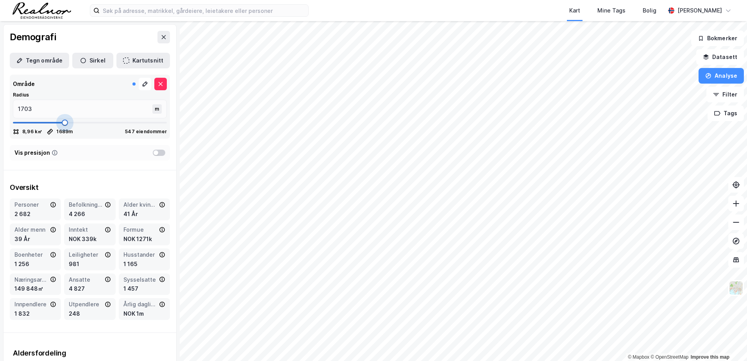
type input "1716"
type input "1729"
type input "1742"
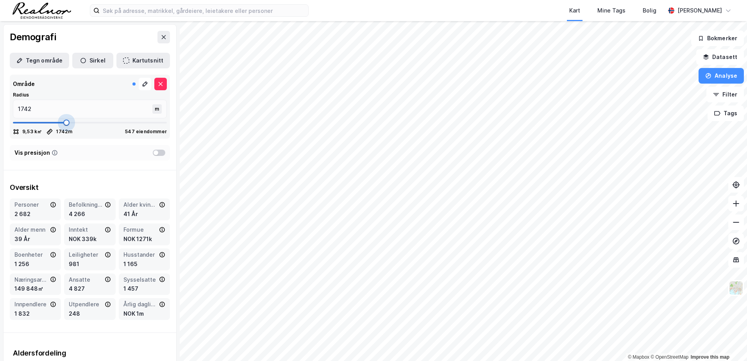
type input "1755"
type input "1768"
type input "1795"
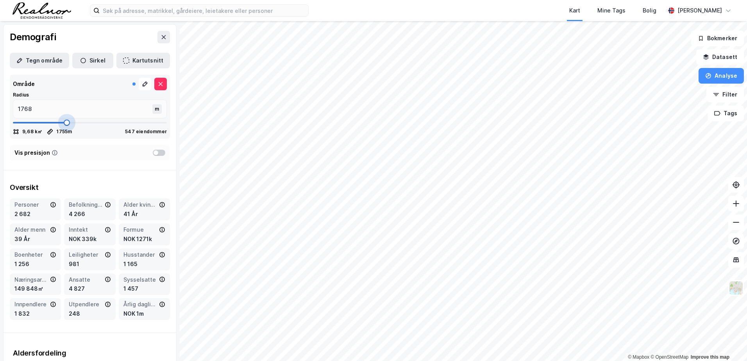
type input "1795"
type input "1808"
type input "1821"
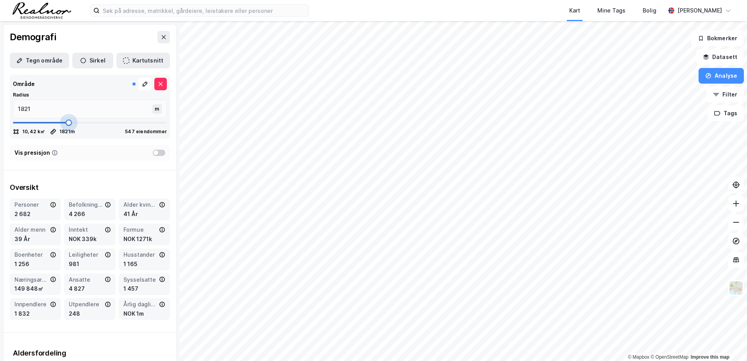
type input "1834"
type input "1848"
type input "1861"
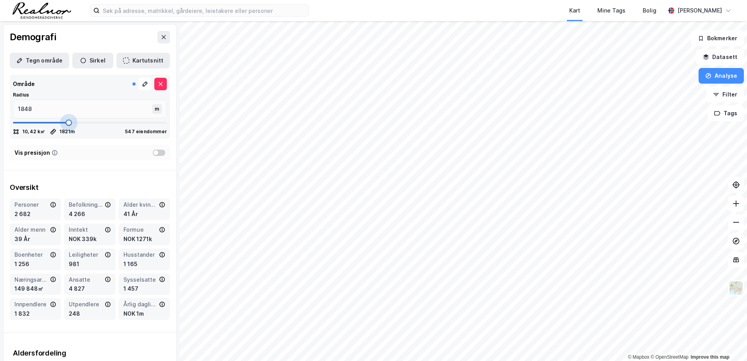
type input "1861"
type input "1874"
type input "1887"
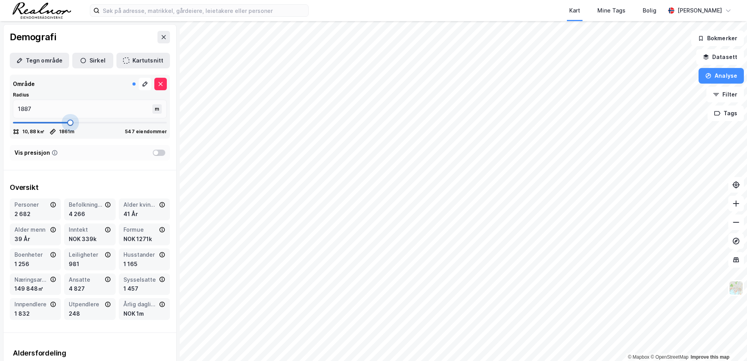
type input "1900"
type input "1914"
type input "1927"
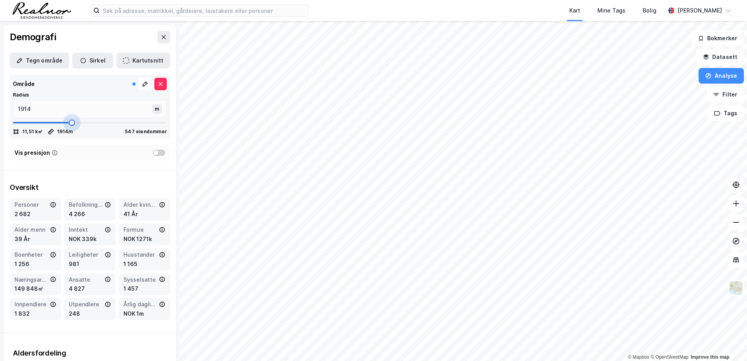
type input "1927"
type input "1940"
type input "1953"
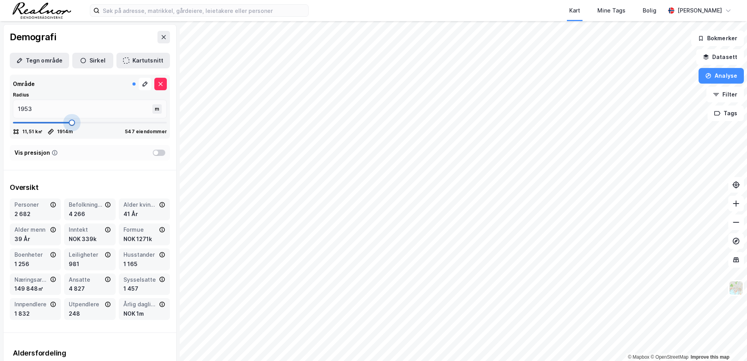
type input "1966"
type input "1979"
type input "1993"
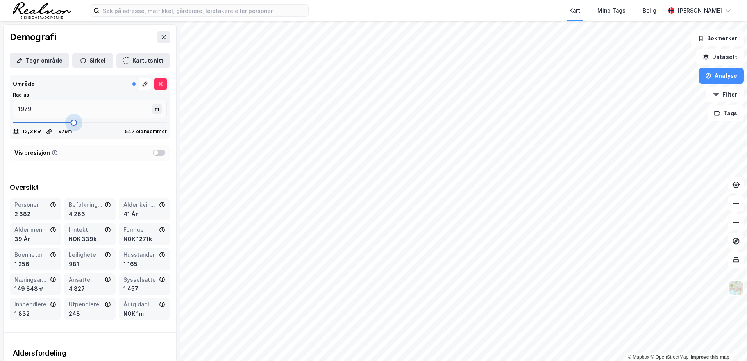
type input "1993"
type input "2006"
type input "2019"
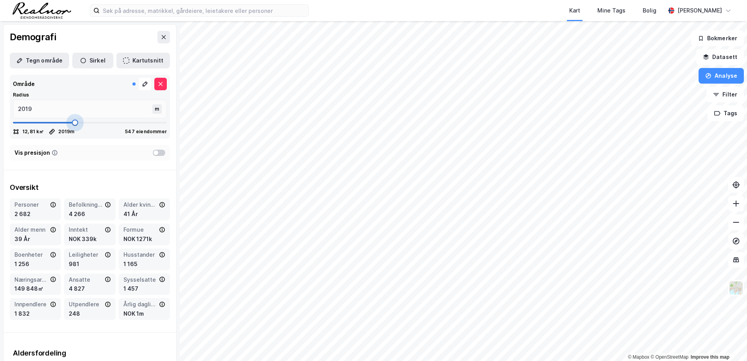
type input "2006"
type input "1993"
type input "1979"
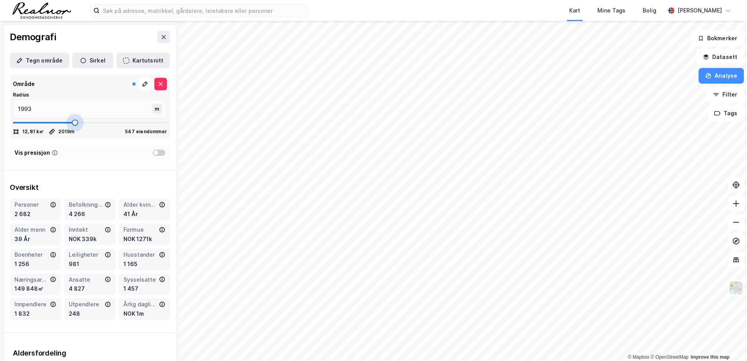
type input "1979"
type input "1993"
type input "2006"
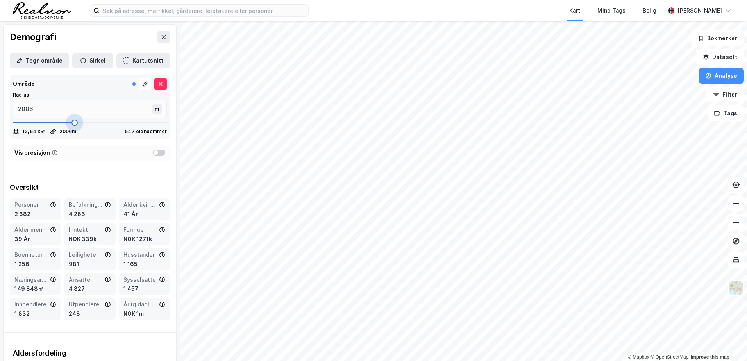
drag, startPoint x: 26, startPoint y: 149, endPoint x: 72, endPoint y: 121, distance: 54.4
click at [72, 121] on span at bounding box center [75, 123] width 6 height 6
click at [62, 109] on input "2006" at bounding box center [83, 109] width 141 height 18
type input "2000"
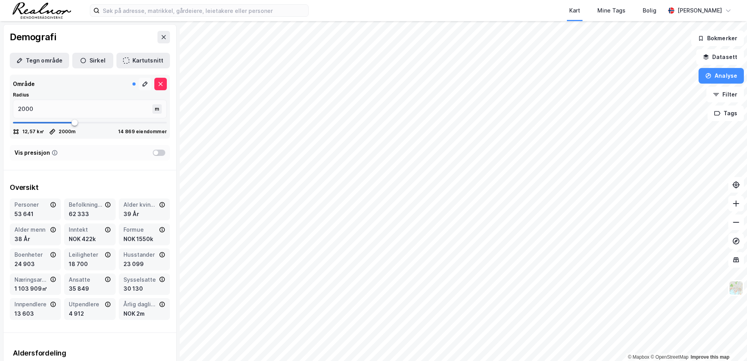
click at [143, 84] on icon at bounding box center [145, 83] width 5 height 5
click at [72, 109] on input "2000" at bounding box center [83, 109] width 141 height 18
click at [86, 149] on div "Vis presisjon" at bounding box center [90, 153] width 160 height 16
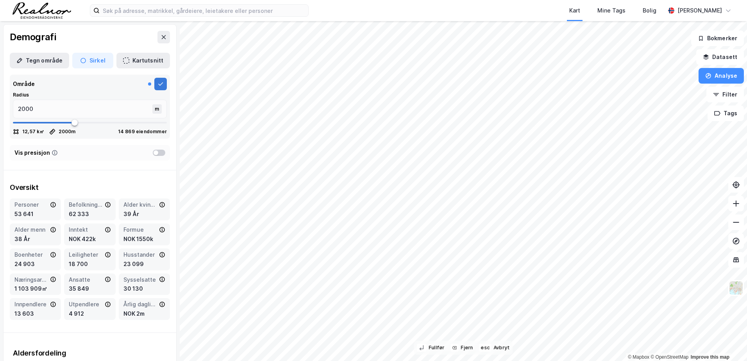
click at [158, 82] on icon at bounding box center [160, 83] width 5 height 3
type input "2072"
type input "2837"
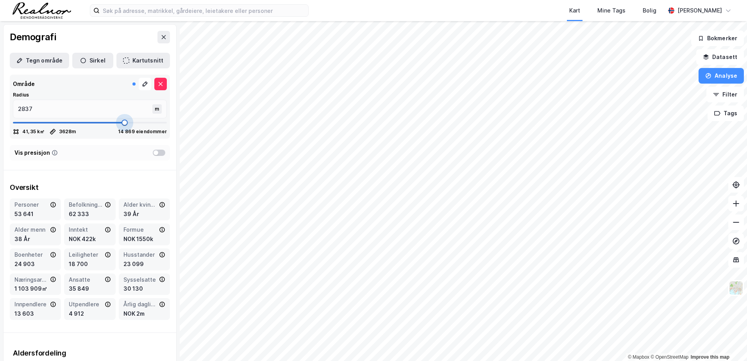
type input "3628"
type input "3655"
type input "3668"
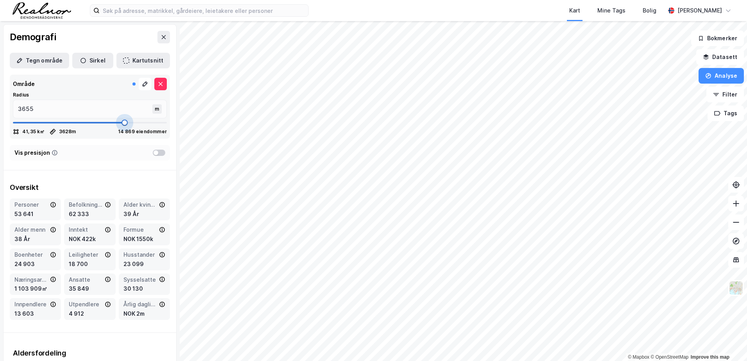
type input "3668"
drag, startPoint x: 74, startPoint y: 127, endPoint x: 122, endPoint y: 122, distance: 48.0
click at [122, 122] on span at bounding box center [125, 123] width 6 height 6
type input "3681"
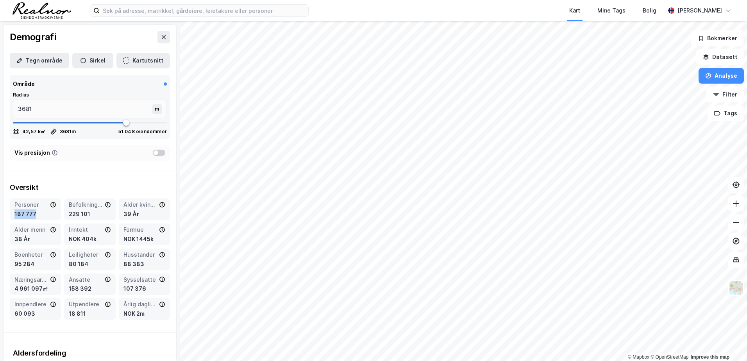
drag, startPoint x: 14, startPoint y: 212, endPoint x: 55, endPoint y: 219, distance: 41.7
click at [55, 219] on div "Personer 187 777" at bounding box center [35, 210] width 51 height 22
drag, startPoint x: 55, startPoint y: 219, endPoint x: 71, endPoint y: 221, distance: 16.5
click at [71, 221] on div "Personer 187 777 Befolkning dagtid 229 101 Alder kvinner 39 År Alder menn 38 År…" at bounding box center [90, 260] width 160 height 122
type input "3575"
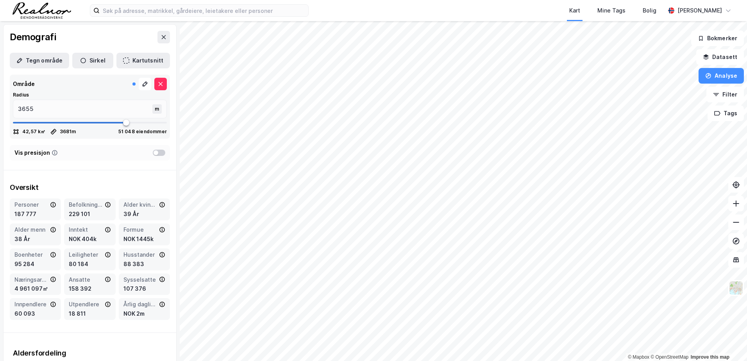
type input "3575"
type input "3364"
type input "3140"
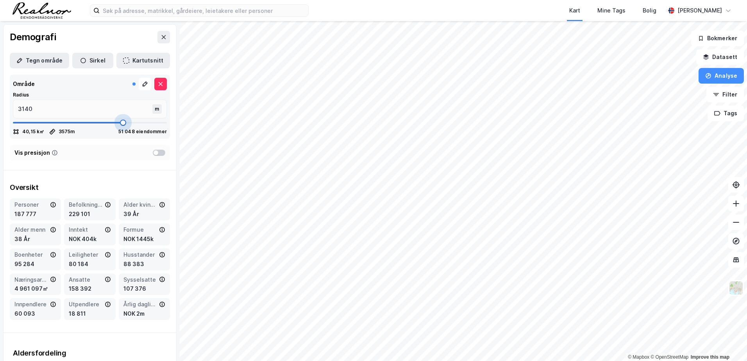
type input "2533"
type input "1914"
type input "1834"
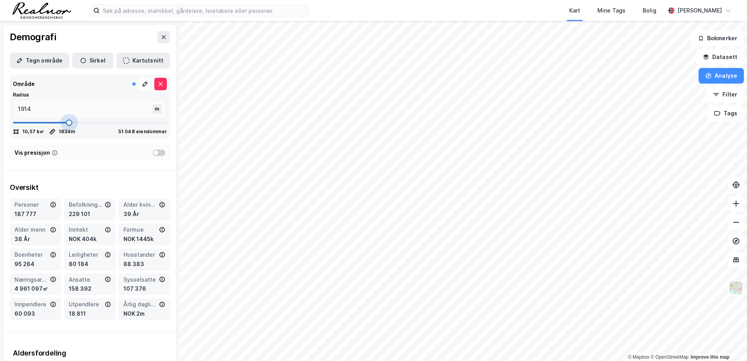
type input "1834"
type input "1742"
type input "1650"
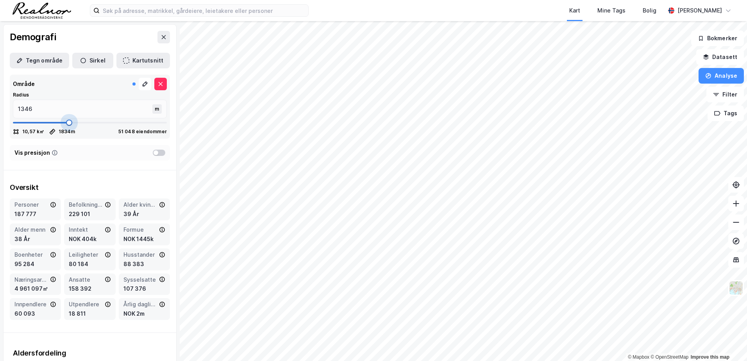
drag, startPoint x: 121, startPoint y: 124, endPoint x: 53, endPoint y: 129, distance: 68.6
click at [66, 126] on span at bounding box center [69, 123] width 6 height 6
drag, startPoint x: 56, startPoint y: 124, endPoint x: 70, endPoint y: 124, distance: 13.3
click at [70, 124] on span at bounding box center [72, 123] width 6 height 6
drag, startPoint x: 40, startPoint y: 108, endPoint x: -2, endPoint y: 103, distance: 41.7
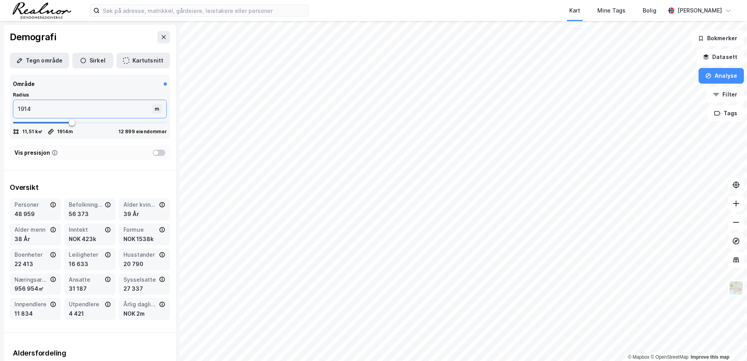
click at [0, 103] on html "Kart Mine Tags Bolig Christina Bjerke © Mapbox © OpenStreetMap Improve this map…" at bounding box center [373, 180] width 747 height 361
click at [100, 177] on div "Oversikt Personer 48 959 Befolkning dagtid 56 373 Alder kvinner 39 År Alder men…" at bounding box center [90, 252] width 173 height 150
drag, startPoint x: 81, startPoint y: 108, endPoint x: 22, endPoint y: 109, distance: 59.0
click at [19, 107] on input "2000" at bounding box center [83, 109] width 141 height 18
click at [73, 125] on span at bounding box center [76, 123] width 6 height 6
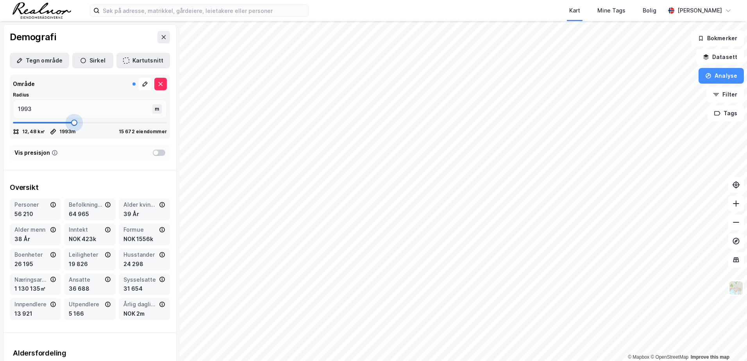
drag, startPoint x: 73, startPoint y: 122, endPoint x: 70, endPoint y: 119, distance: 4.5
click at [71, 120] on span at bounding box center [74, 123] width 6 height 6
click at [72, 122] on span at bounding box center [75, 123] width 6 height 6
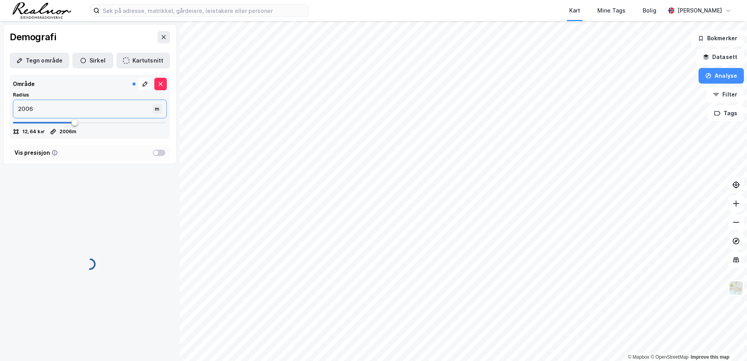
click at [67, 112] on input "2006" at bounding box center [83, 109] width 141 height 18
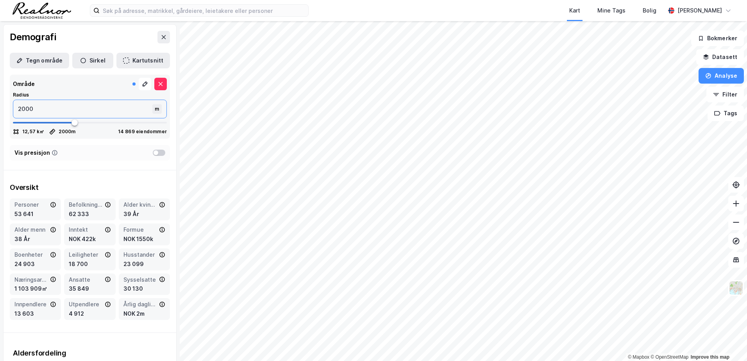
click at [66, 106] on input "2000" at bounding box center [83, 109] width 141 height 18
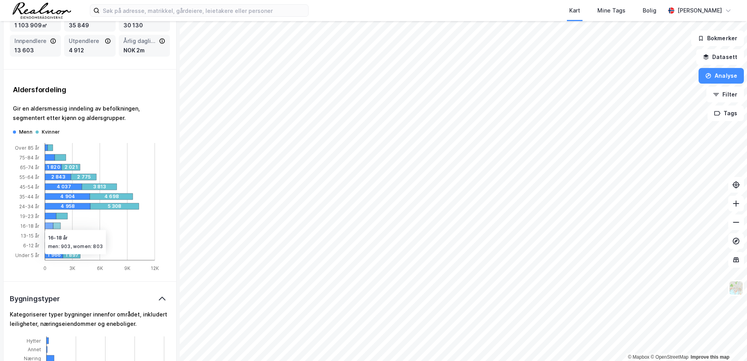
scroll to position [274, 0]
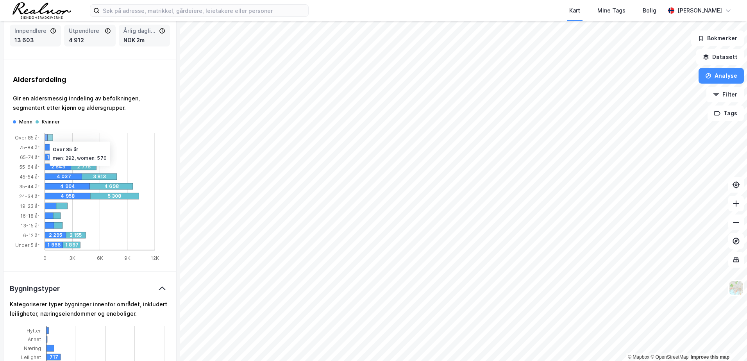
click at [46, 138] on icon at bounding box center [46, 137] width 3 height 6
click at [53, 147] on icon at bounding box center [50, 147] width 10 height 6
click at [50, 206] on icon at bounding box center [50, 206] width 11 height 6
click at [48, 222] on icon "0 3K 6K 9K 12K Over 85 år 75-84 år 65-74 år 55-64 år 45-54 år 35-44 år 24-34 år…" at bounding box center [87, 193] width 148 height 137
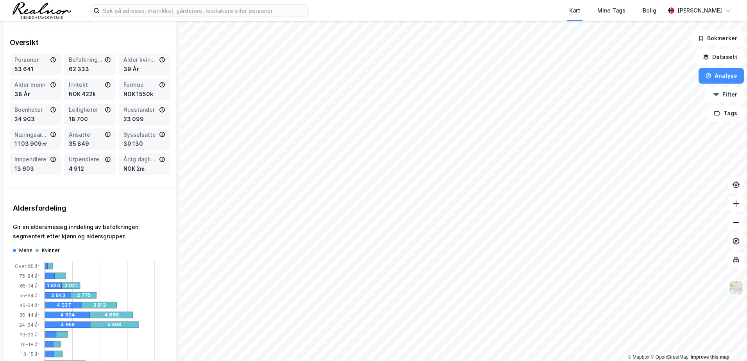
scroll to position [39, 0]
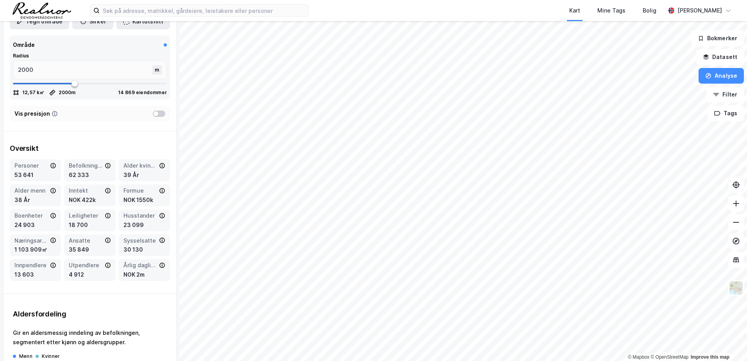
click at [105, 165] on icon at bounding box center [108, 166] width 6 height 6
click at [69, 173] on div "62 333" at bounding box center [90, 174] width 42 height 9
click at [72, 171] on div "62 333" at bounding box center [90, 174] width 42 height 9
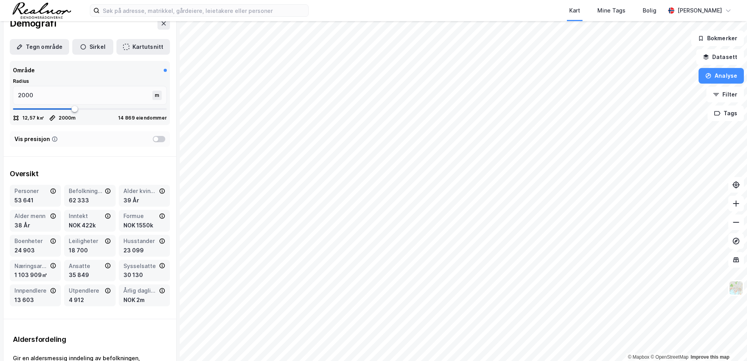
scroll to position [0, 0]
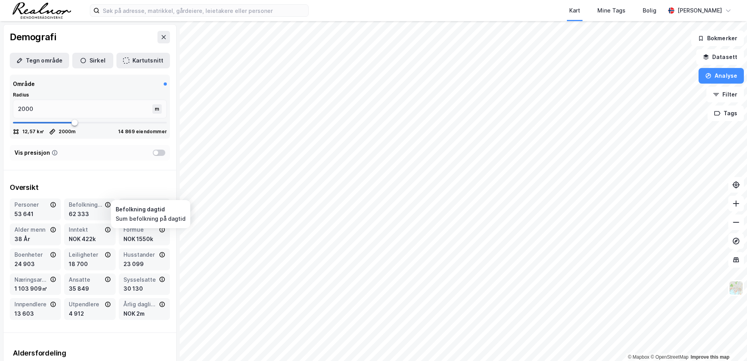
click at [79, 206] on div "Befolkning dagtid" at bounding box center [86, 204] width 34 height 9
click at [77, 215] on div "62 333" at bounding box center [90, 214] width 42 height 9
click at [105, 203] on icon at bounding box center [108, 205] width 6 height 6
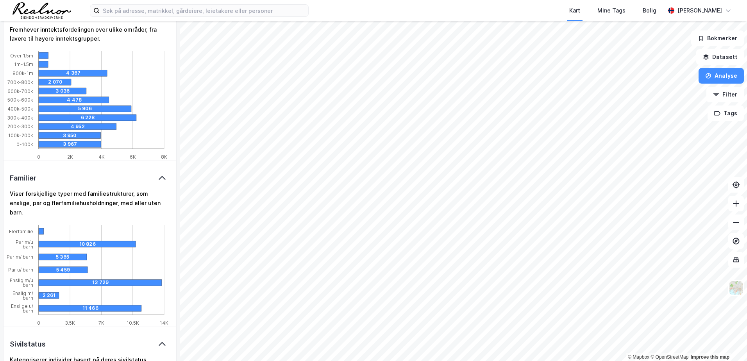
scroll to position [1056, 0]
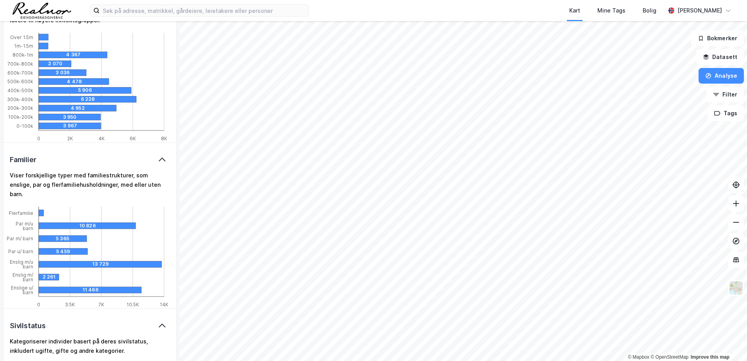
click at [12, 210] on tspan "Flerfamilie" at bounding box center [21, 213] width 24 height 6
drag, startPoint x: 13, startPoint y: 203, endPoint x: 32, endPoint y: 282, distance: 81.8
click at [32, 282] on icon "0 3.5K 7K 10.5K 14K Flerfamilie Par m/u barn Par m/ barn Par u/ barn Enslig m/u…" at bounding box center [87, 253] width 167 height 109
copy g "Flerfamilie Par m/u barn Par m/ barn Par u/ barn Enslig m/u barn Enslig m/ barn…"
click at [67, 200] on icon "0 3.5K 7K 10.5K 14K Flerfamilie Par m/u barn Par m/ barn Par u/ barn Enslig m/u…" at bounding box center [87, 253] width 167 height 109
